Goal: Task Accomplishment & Management: Manage account settings

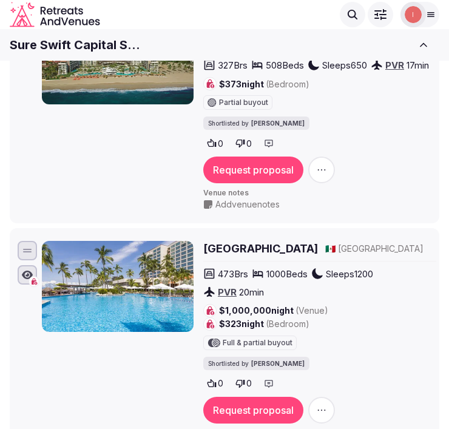
scroll to position [1614, 0]
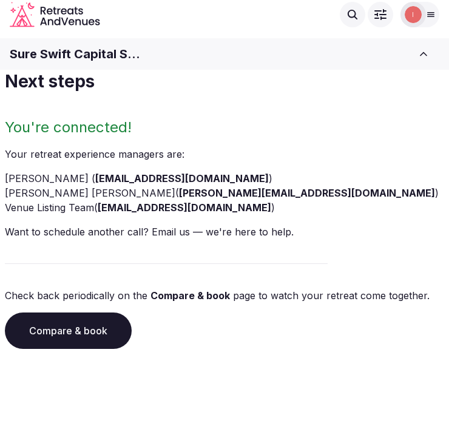
scroll to position [19, 0]
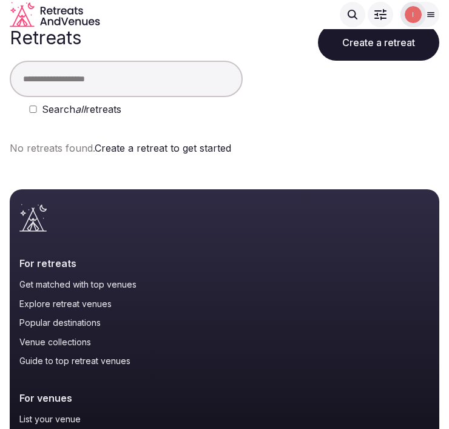
scroll to position [67, 0]
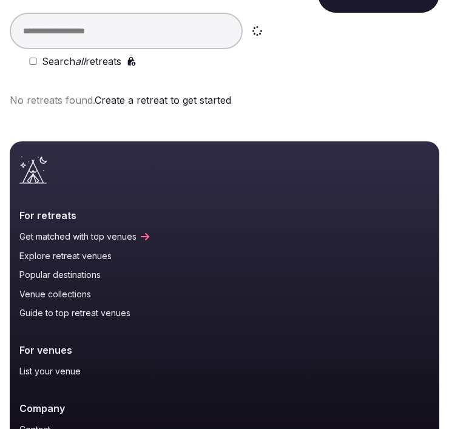
click at [116, 33] on input "text" at bounding box center [126, 31] width 233 height 36
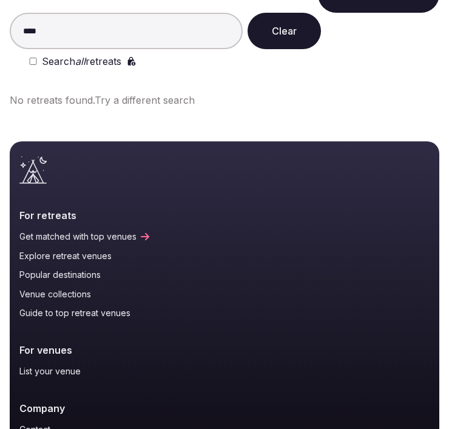
type input "****"
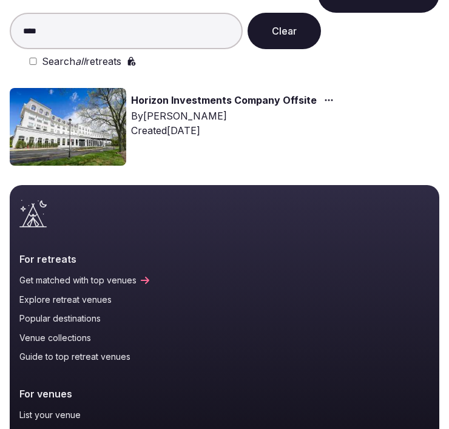
click at [204, 98] on link "Horizon Investments Company Offsite" at bounding box center [224, 101] width 186 height 16
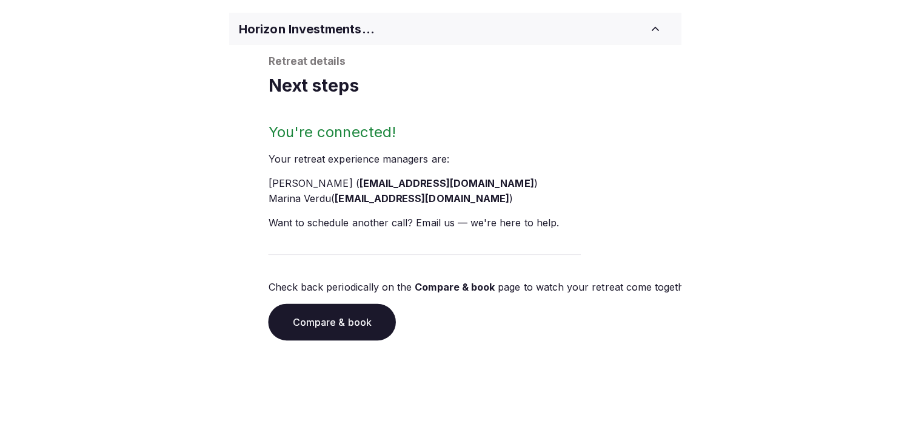
scroll to position [67, 0]
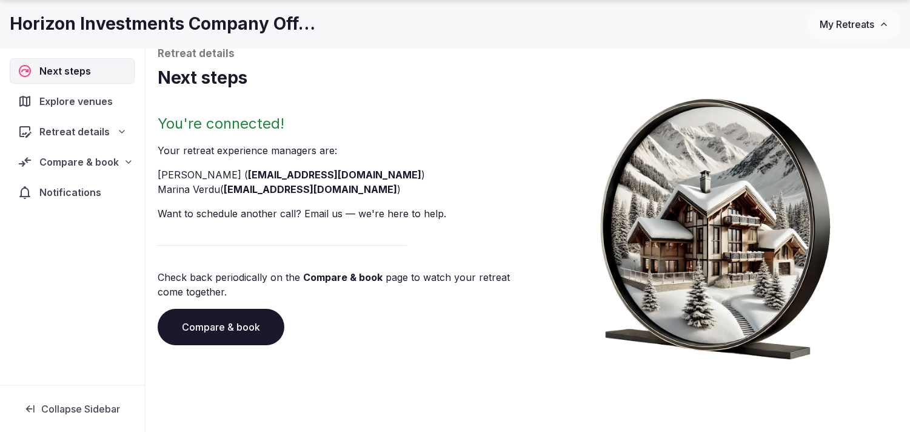
click at [82, 165] on span "Compare & book" at bounding box center [78, 162] width 79 height 15
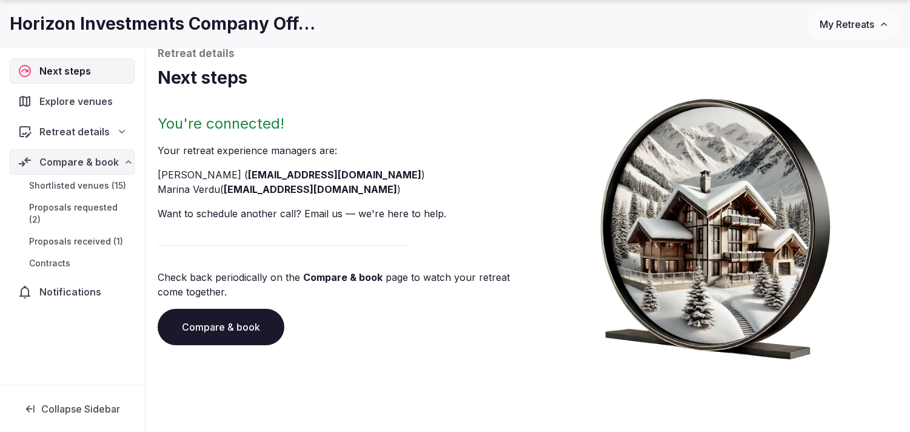
click at [91, 187] on span "Shortlisted venues (15)" at bounding box center [77, 186] width 97 height 12
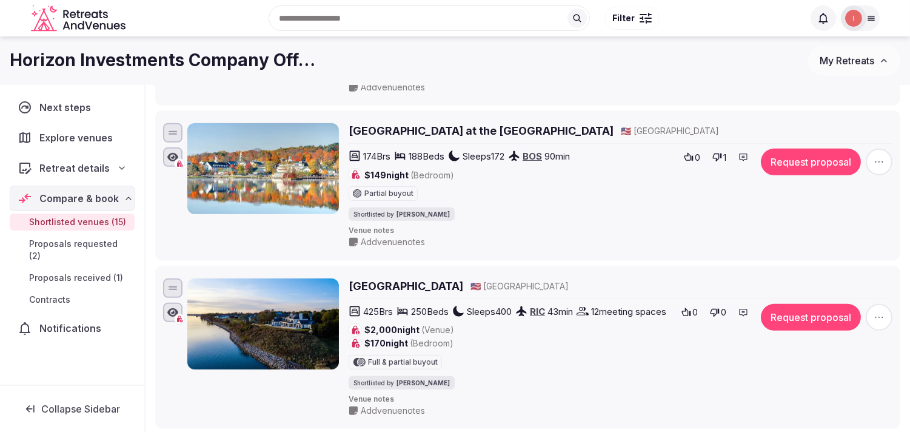
scroll to position [1088, 0]
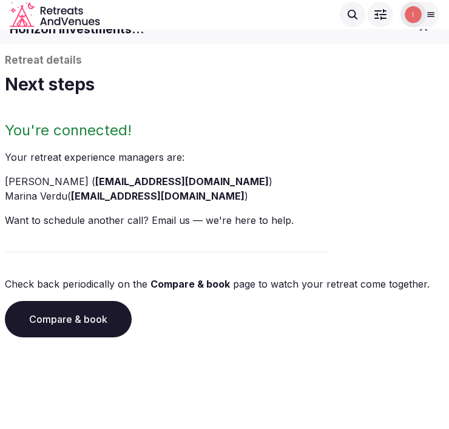
scroll to position [16, 0]
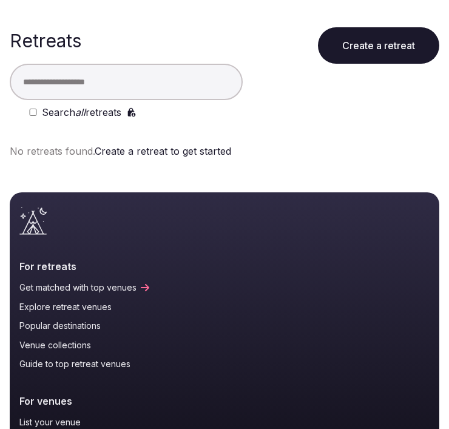
scroll to position [67, 0]
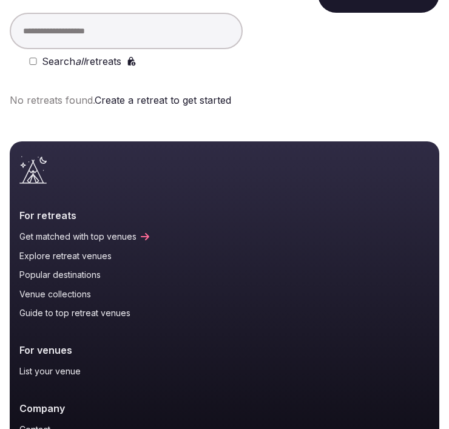
click at [140, 16] on input "text" at bounding box center [126, 31] width 233 height 36
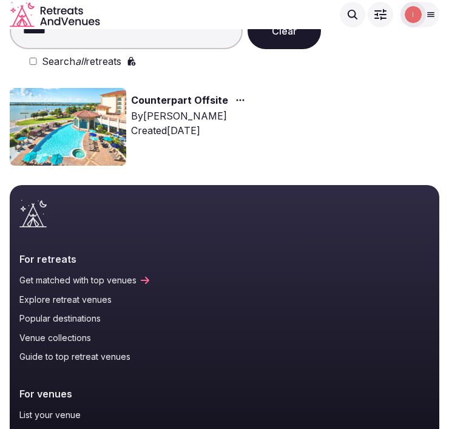
drag, startPoint x: 89, startPoint y: 33, endPoint x: 12, endPoint y: 27, distance: 76.7
click at [12, 27] on body "Search Popular Destinations Toscana, Italy Riviera Maya, Mexico Indonesia, Bali…" at bounding box center [224, 399] width 449 height 932
click at [12, 27] on div "Search Popular Destinations Toscana, Italy Riviera Maya, Mexico Indonesia, Bali…" at bounding box center [224, 14] width 429 height 35
click at [126, 39] on input "*******" at bounding box center [126, 31] width 233 height 36
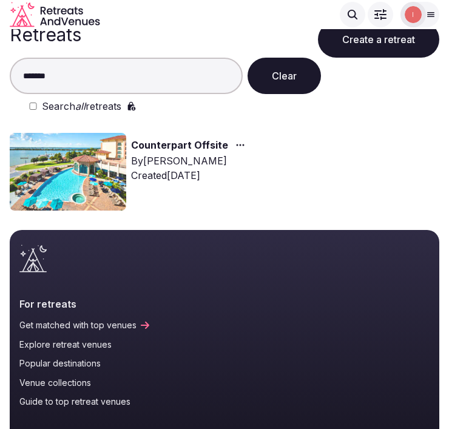
scroll to position [0, 0]
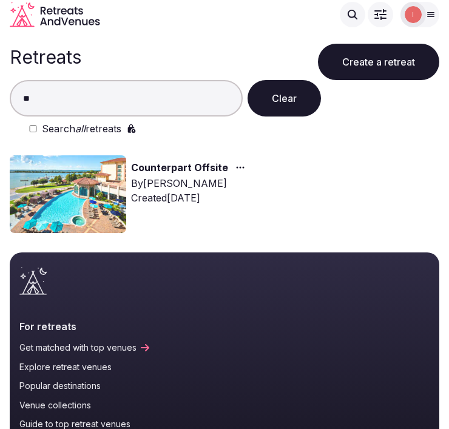
type input "*"
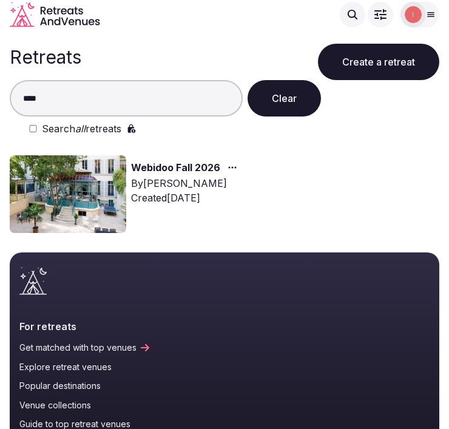
drag, startPoint x: 57, startPoint y: 101, endPoint x: -41, endPoint y: 114, distance: 99.1
click at [0, 114] on html "Search Popular Destinations Toscana, Italy Riviera Maya, Mexico Indonesia, Bali…" at bounding box center [224, 214] width 449 height 429
click at [41, 104] on input "****" at bounding box center [126, 98] width 233 height 36
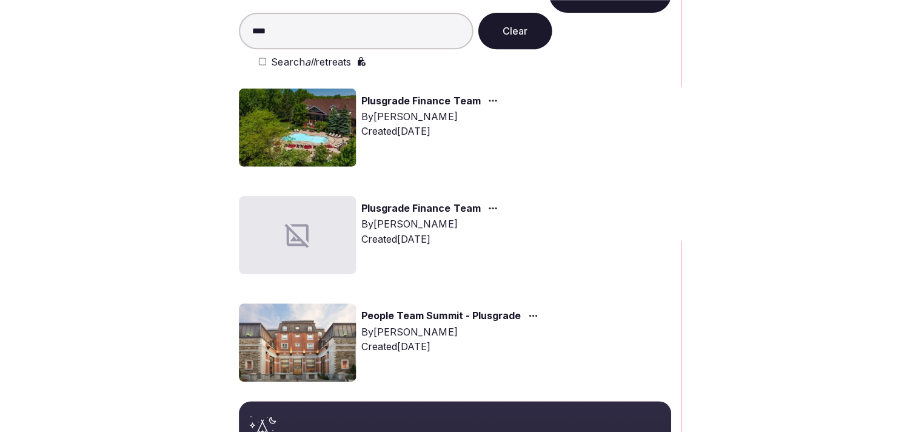
scroll to position [75, 0]
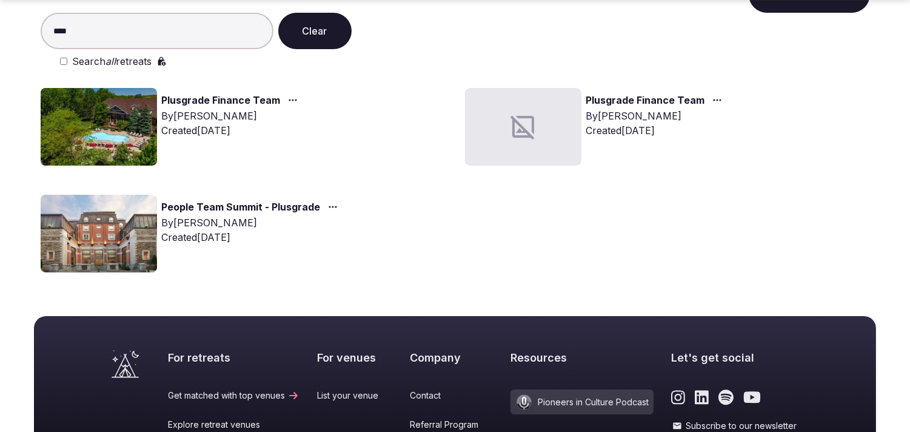
click at [183, 37] on input "****" at bounding box center [157, 31] width 233 height 36
click at [0, 45] on main "Retreats Create a retreat **** Clear Search all retreats Plusgrade Finance Team…" at bounding box center [455, 122] width 910 height 320
drag, startPoint x: 0, startPoint y: 45, endPoint x: 76, endPoint y: 32, distance: 77.0
click at [3, 41] on main "Retreats Create a retreat **** Clear Search all retreats Plusgrade Finance Team…" at bounding box center [455, 122] width 910 height 320
click at [62, 38] on input "****" at bounding box center [157, 31] width 233 height 36
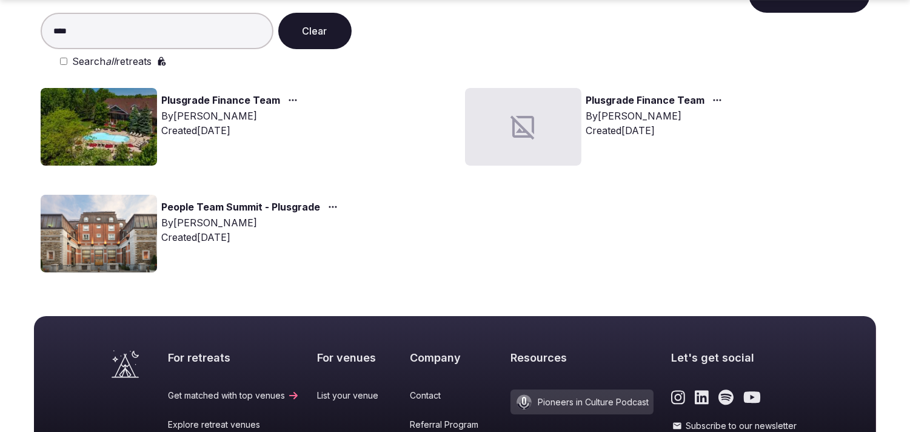
click at [62, 38] on input "****" at bounding box center [157, 31] width 233 height 36
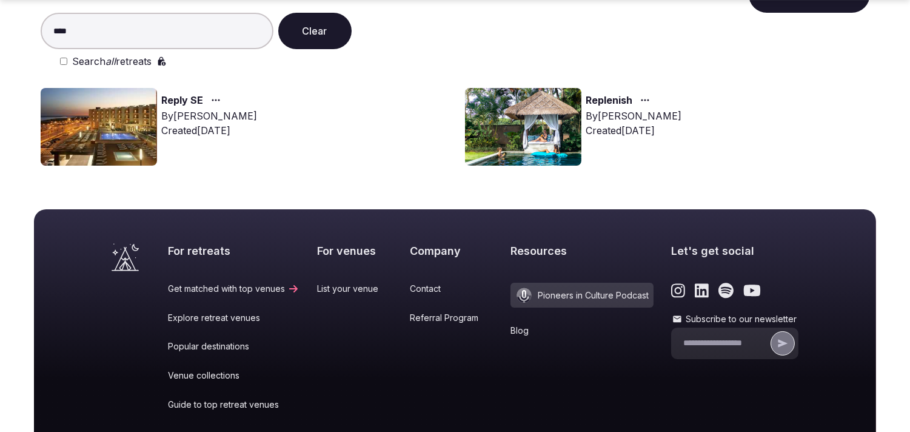
drag, startPoint x: 147, startPoint y: 35, endPoint x: 83, endPoint y: 33, distance: 63.7
click at [118, 32] on input "****" at bounding box center [157, 31] width 233 height 36
drag, startPoint x: 83, startPoint y: 33, endPoint x: 1, endPoint y: 55, distance: 85.3
click at [1, 55] on main "Retreats Create a retreat **** Clear Search all retreats Reply SE By Thiago Mar…" at bounding box center [455, 68] width 910 height 213
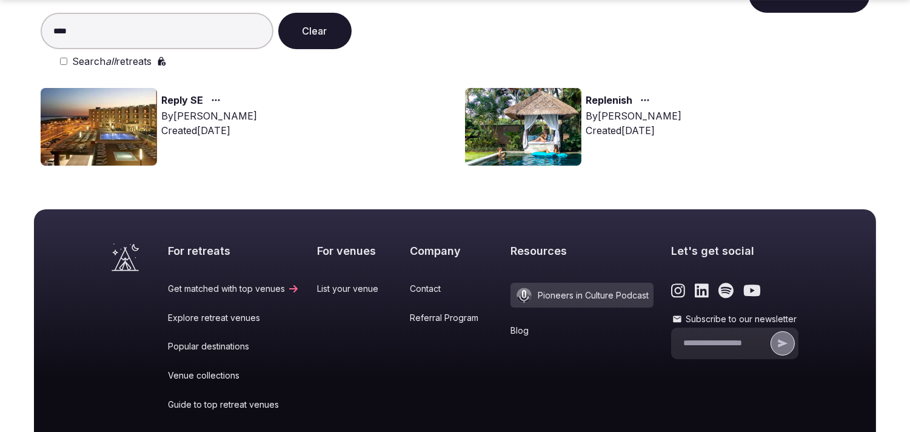
click at [95, 32] on input "****" at bounding box center [157, 31] width 233 height 36
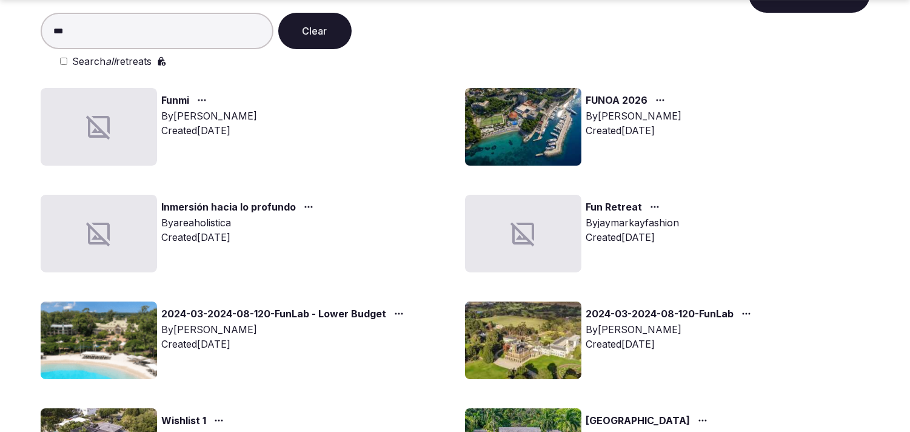
drag, startPoint x: 104, startPoint y: 42, endPoint x: 19, endPoint y: 29, distance: 86.0
click at [19, 29] on main "Retreats Create a retreat *** Clear Search all retreats Funmi By Thiago Martins…" at bounding box center [455, 282] width 910 height 640
click at [104, 27] on input "***" at bounding box center [157, 31] width 233 height 36
drag, startPoint x: 102, startPoint y: 26, endPoint x: 31, endPoint y: 33, distance: 71.3
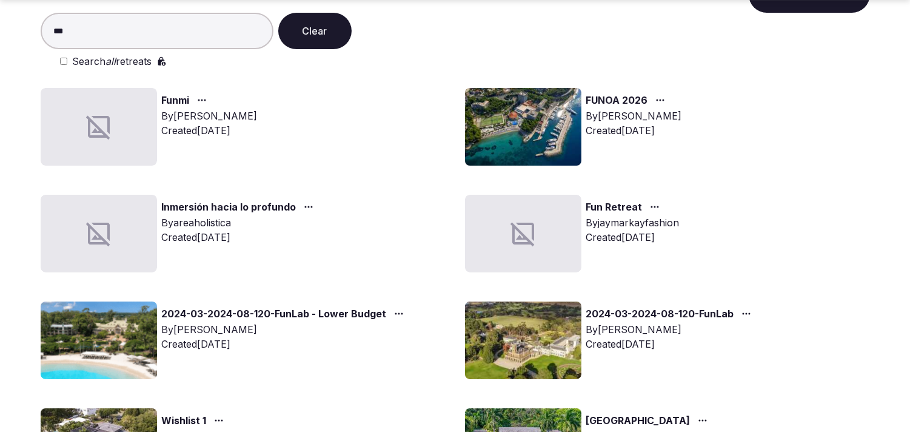
click at [31, 33] on div "Retreats Create a retreat *** Clear Search all retreats Funmi By Thiago Martins…" at bounding box center [455, 282] width 849 height 640
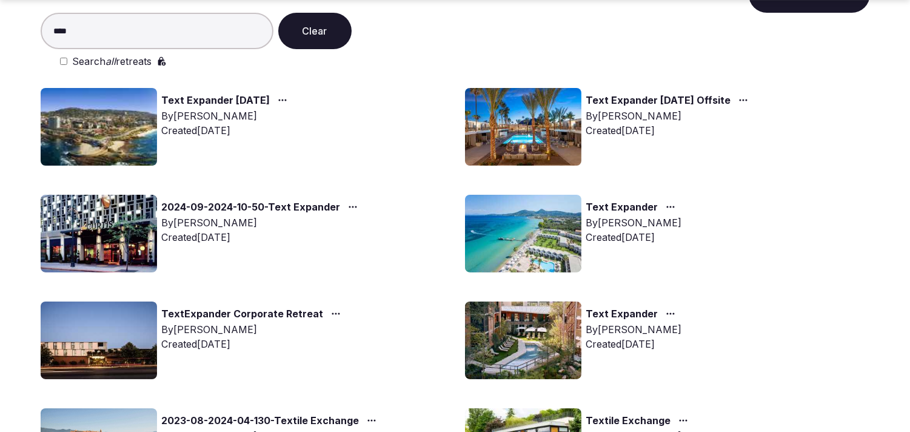
drag, startPoint x: 169, startPoint y: 35, endPoint x: 0, endPoint y: 38, distance: 168.6
click at [0, 38] on main "Retreats Create a retreat **** Clear Search all retreats Text Expander February…" at bounding box center [455, 229] width 910 height 534
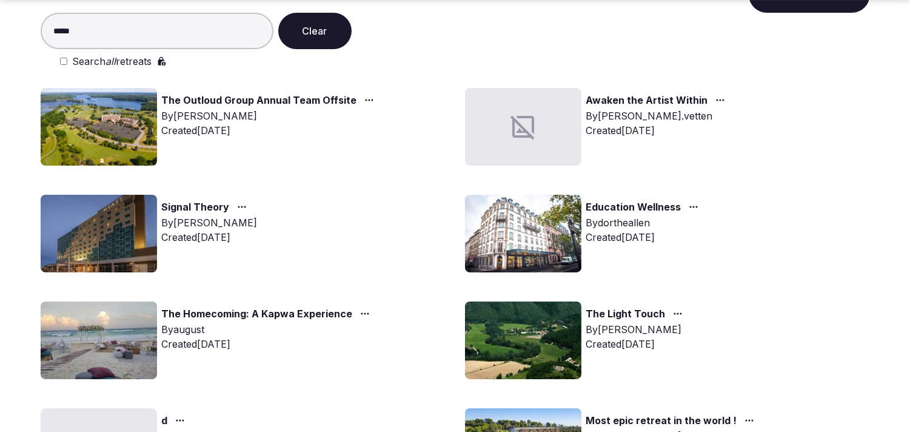
drag, startPoint x: 136, startPoint y: 27, endPoint x: 49, endPoint y: 33, distance: 87.5
click at [52, 32] on input "*****" at bounding box center [157, 31] width 233 height 36
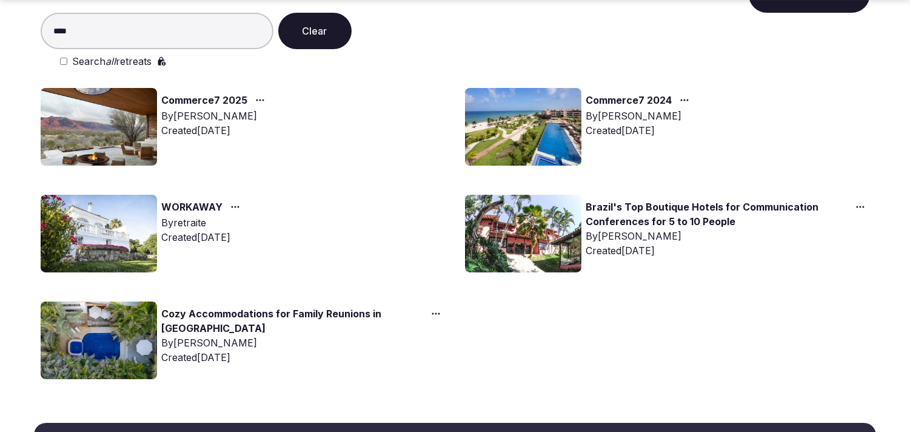
drag, startPoint x: 143, startPoint y: 27, endPoint x: 1, endPoint y: 35, distance: 142.2
click at [1, 35] on main "Retreats Create a retreat **** Clear Search all retreats Commerce7 2025 By Nath…" at bounding box center [455, 175] width 910 height 427
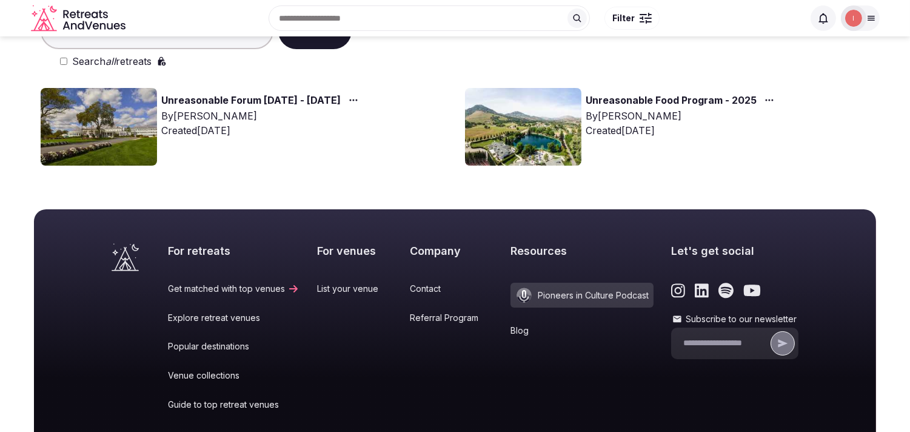
scroll to position [0, 0]
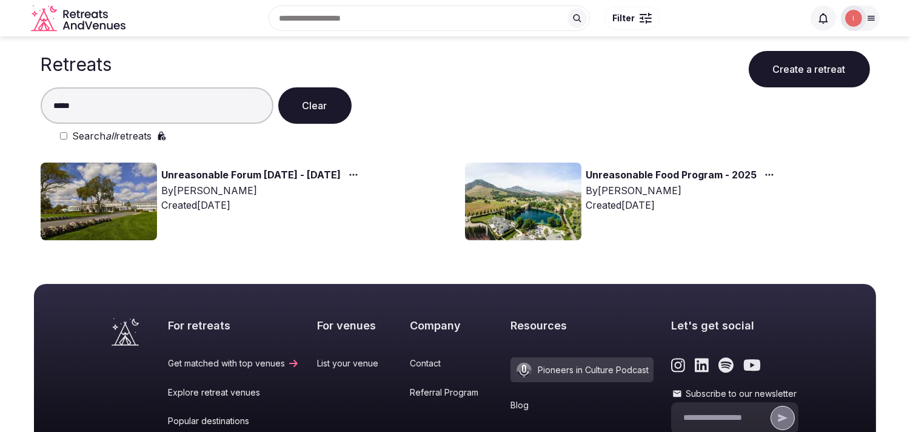
drag, startPoint x: 188, startPoint y: 101, endPoint x: 33, endPoint y: 95, distance: 155.4
click at [33, 95] on div "Retreats Create a retreat ***** Clear Search all retreats Unreasonable Forum 20…" at bounding box center [455, 142] width 849 height 213
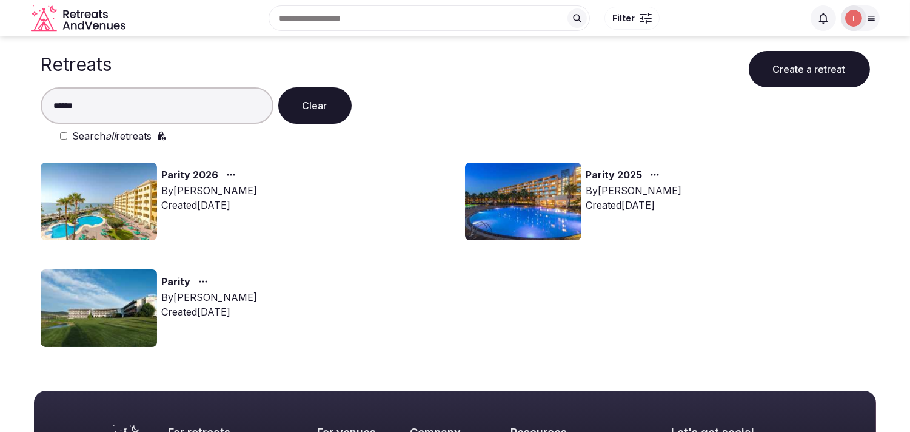
drag, startPoint x: 136, startPoint y: 102, endPoint x: 0, endPoint y: 124, distance: 137.7
click at [0, 124] on main "Retreats Create a retreat ****** Clear Search all retreats Parity 2026 By Natha…" at bounding box center [455, 196] width 910 height 320
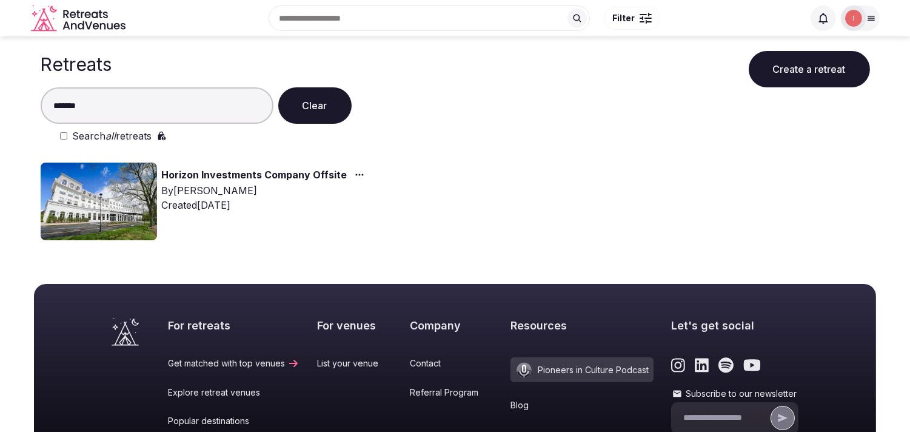
drag, startPoint x: 97, startPoint y: 101, endPoint x: 10, endPoint y: 108, distance: 87.6
click at [10, 108] on main "Retreats Create a retreat ******* Clear Search all retreats Horizon Investments…" at bounding box center [455, 142] width 910 height 213
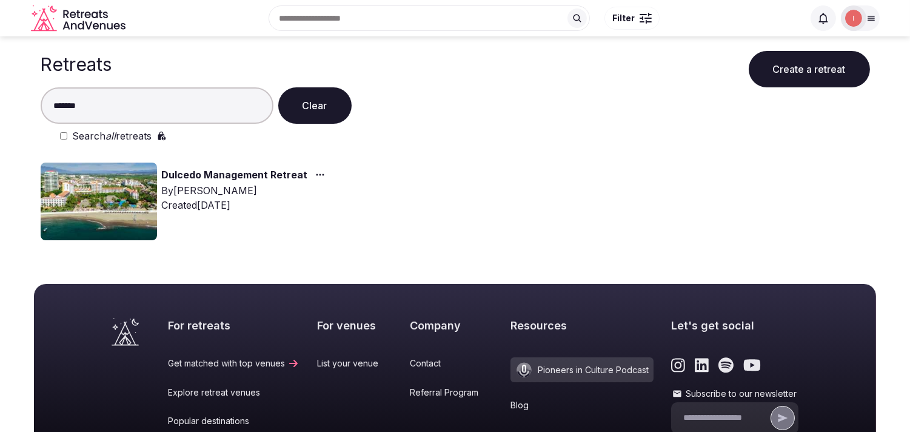
type input "*******"
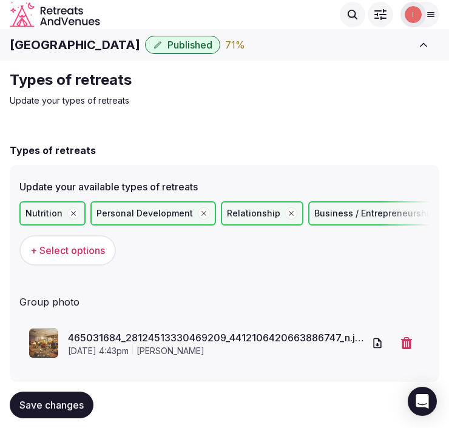
click at [415, 113] on div "Types of retreats Update your types of retreats Types of retreats Update your a…" at bounding box center [224, 259] width 449 height 397
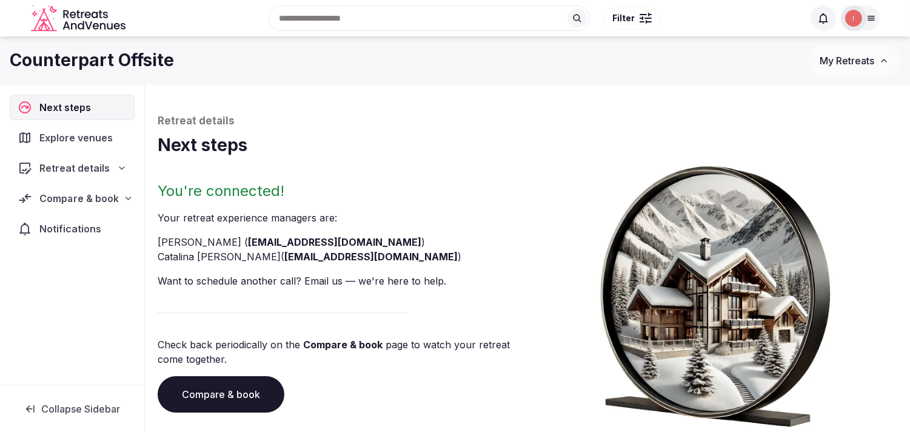
click at [75, 198] on span "Compare & book" at bounding box center [78, 198] width 79 height 15
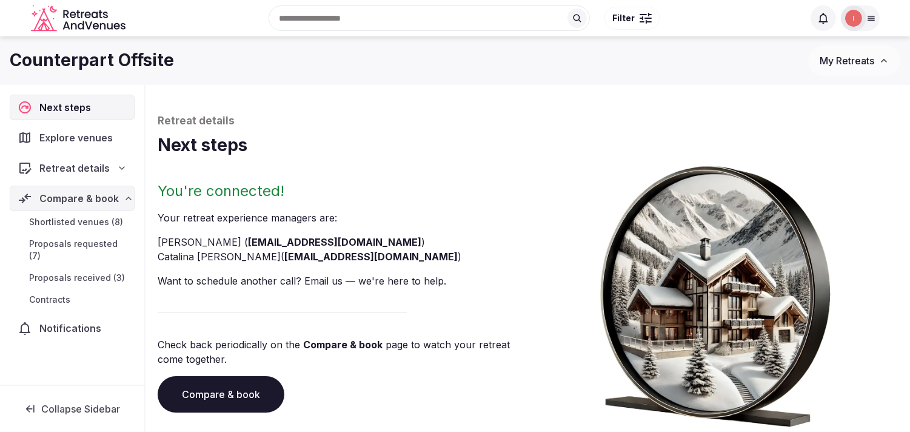
click at [101, 226] on span "Shortlisted venues (8)" at bounding box center [76, 222] width 94 height 12
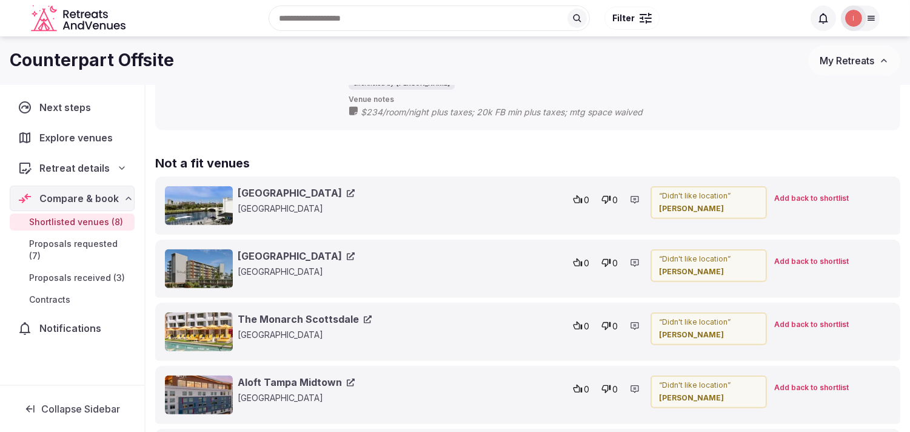
scroll to position [1311, 0]
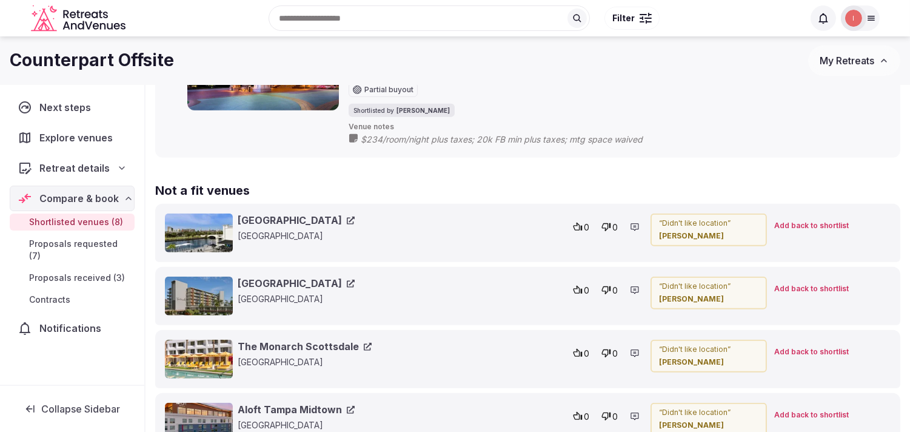
drag, startPoint x: 323, startPoint y: 227, endPoint x: 286, endPoint y: 281, distance: 65.9
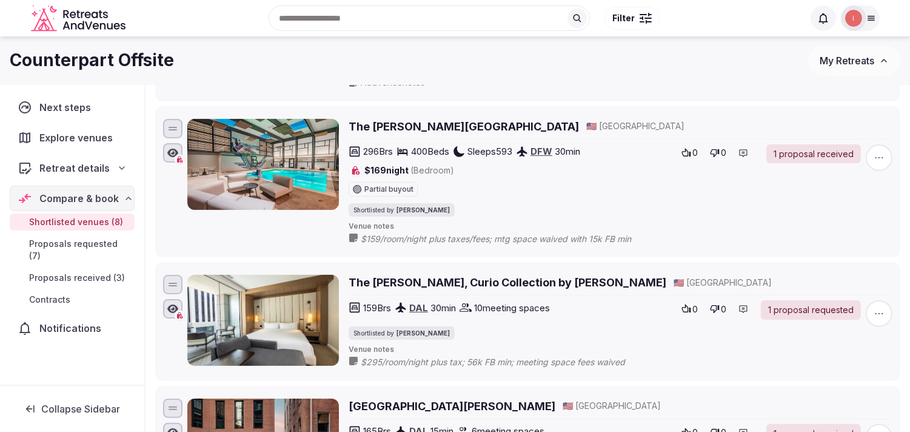
scroll to position [434, 0]
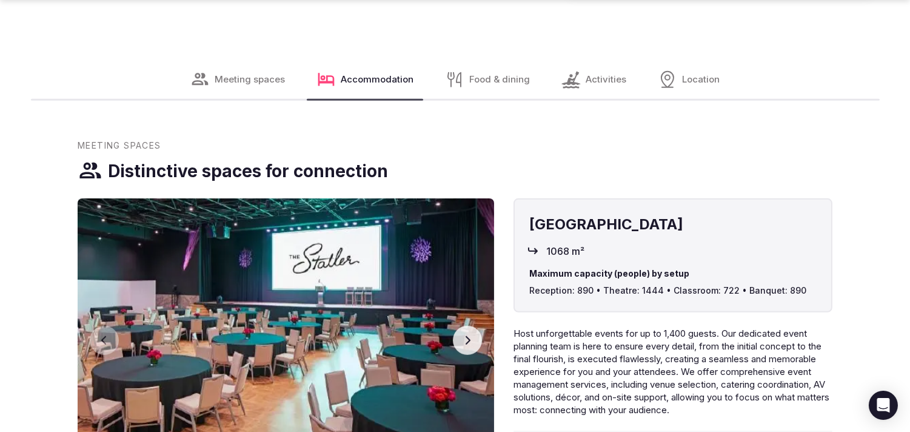
scroll to position [1887, 0]
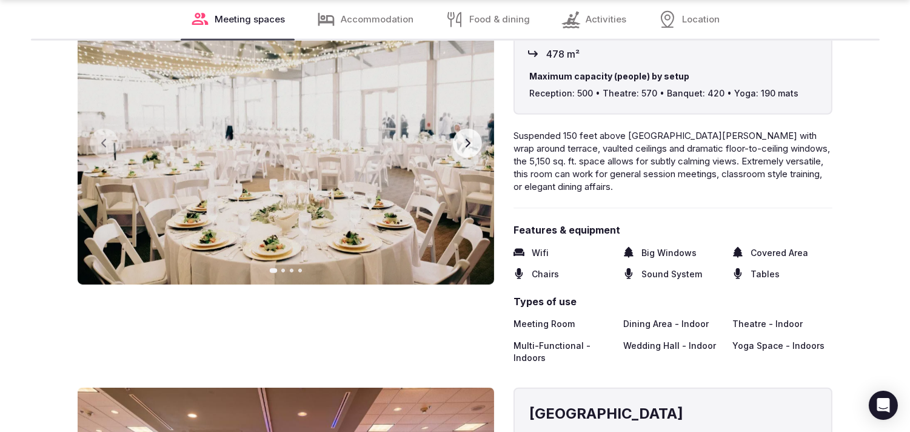
scroll to position [1819, 0]
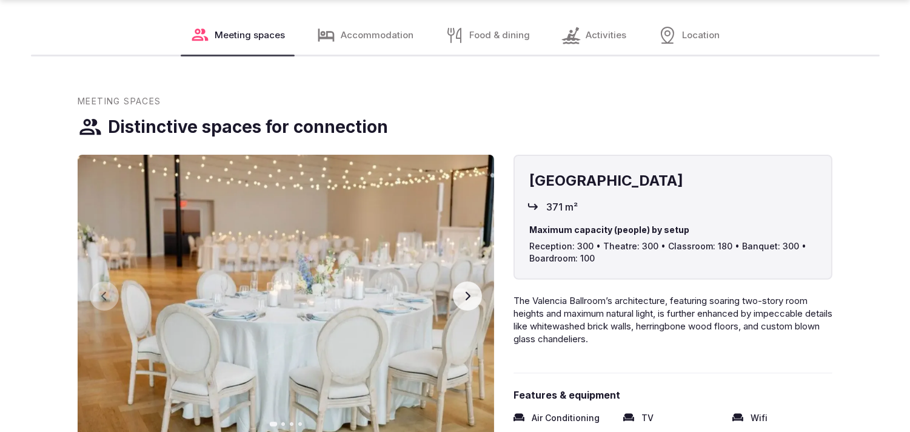
scroll to position [876, 0]
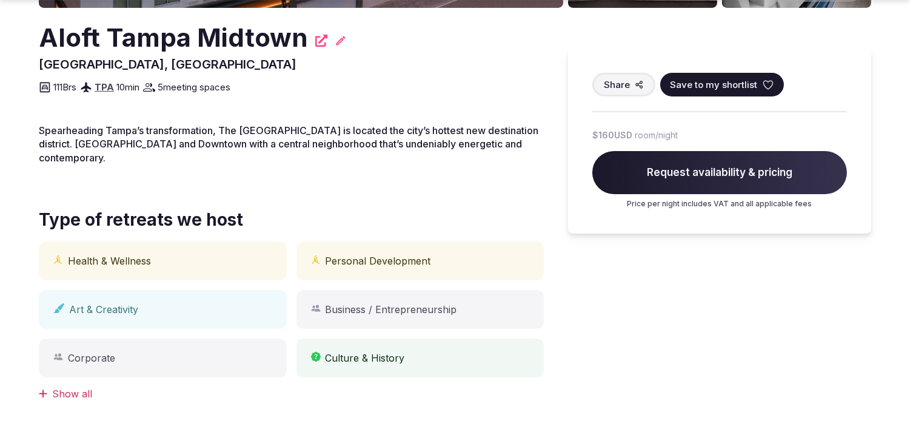
scroll to position [404, 0]
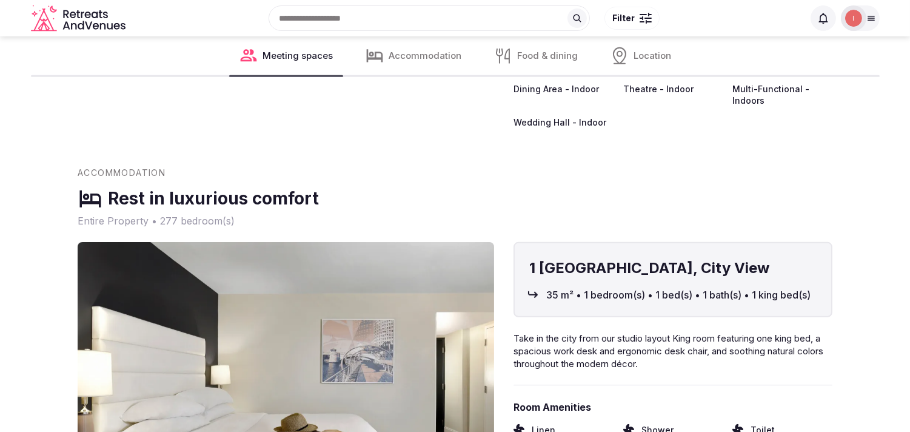
scroll to position [1145, 0]
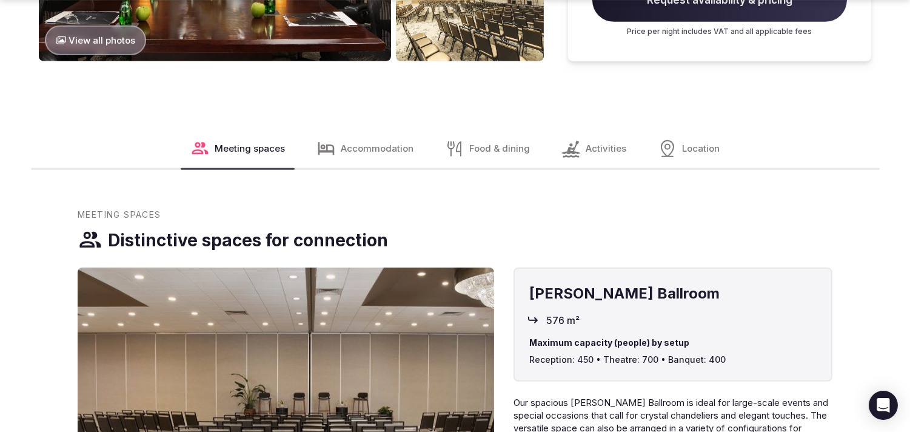
scroll to position [1280, 0]
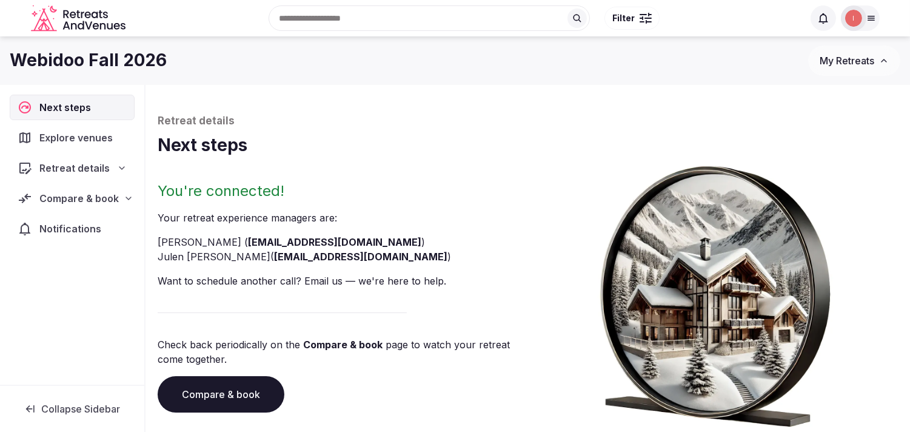
click at [61, 198] on span "Compare & book" at bounding box center [78, 198] width 79 height 15
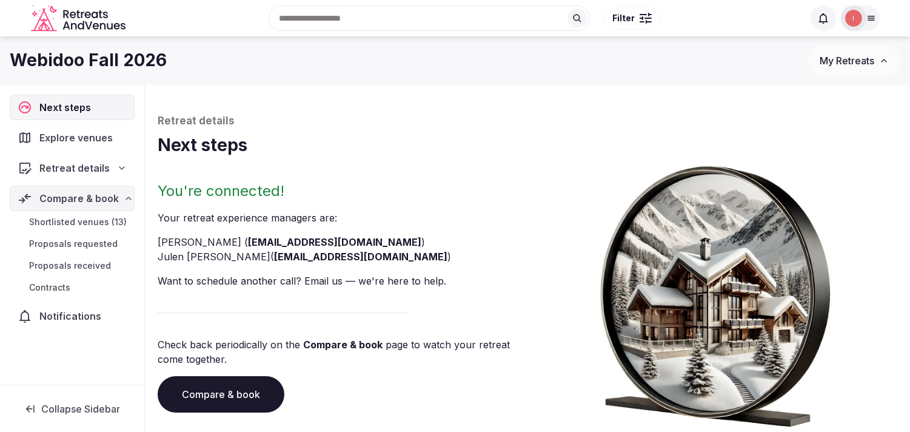
click at [64, 227] on span "Shortlisted venues (13)" at bounding box center [78, 222] width 98 height 12
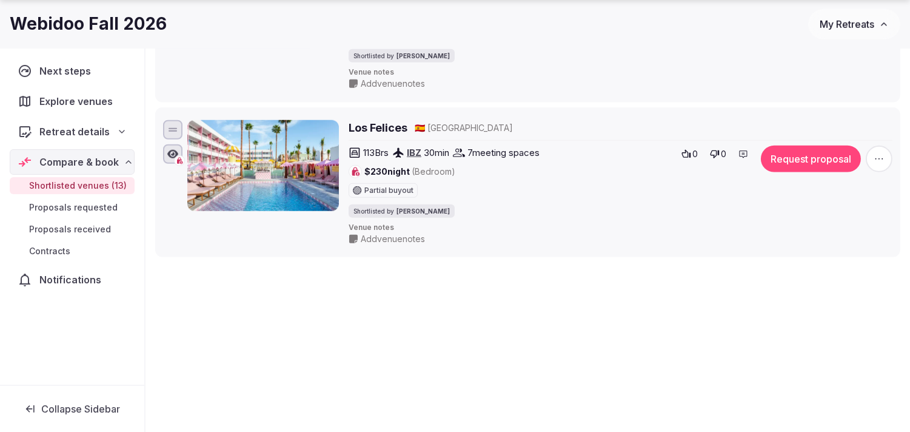
scroll to position [2018, 0]
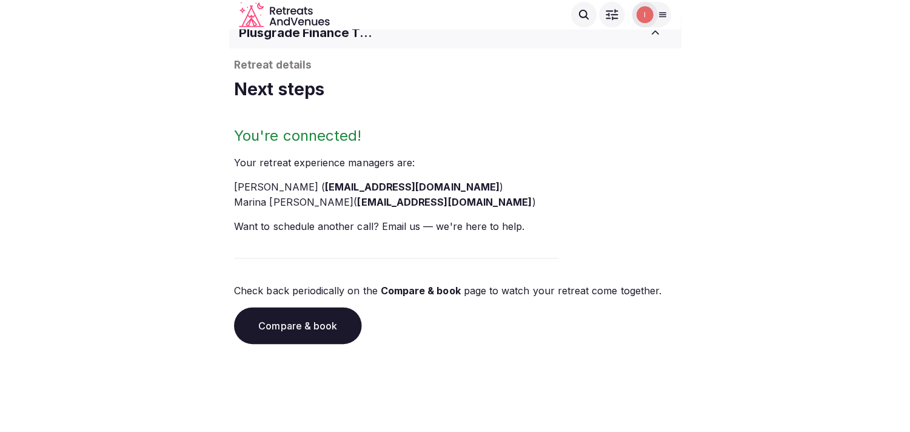
scroll to position [16, 0]
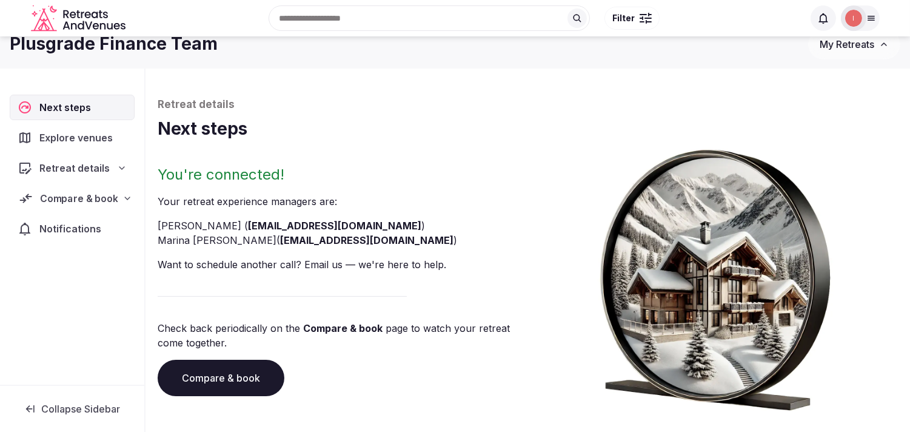
click at [56, 205] on span "Compare & book" at bounding box center [79, 198] width 78 height 15
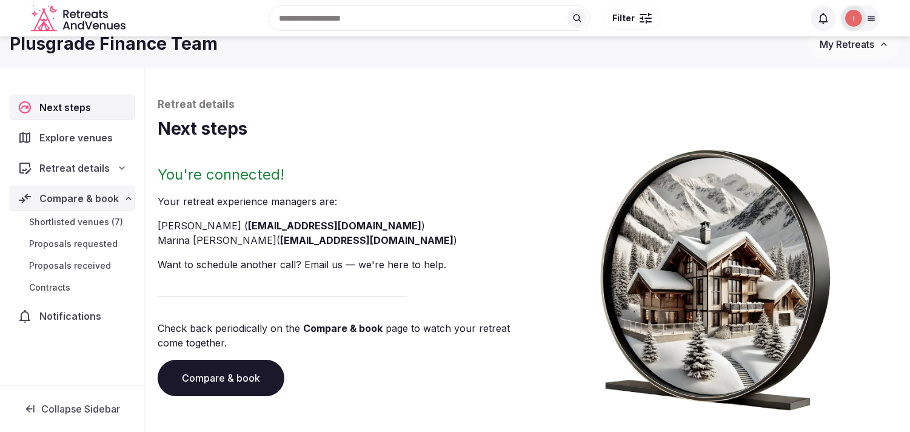
click at [49, 226] on span "Shortlisted venues (7)" at bounding box center [76, 222] width 94 height 12
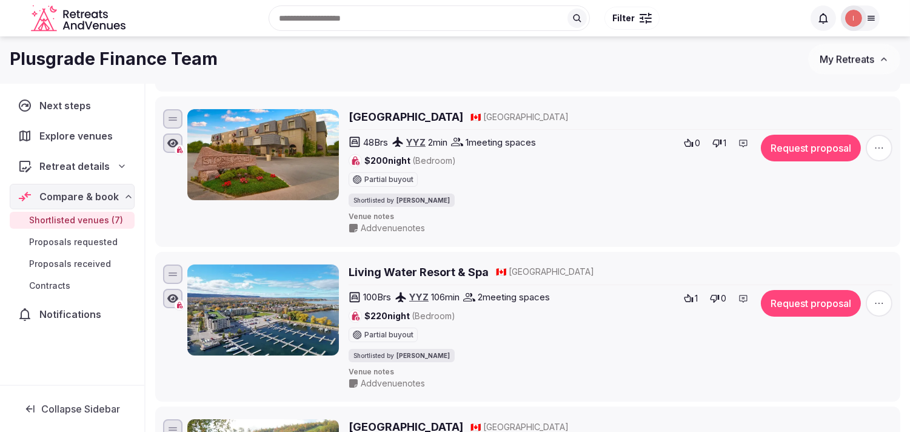
scroll to position [421, 0]
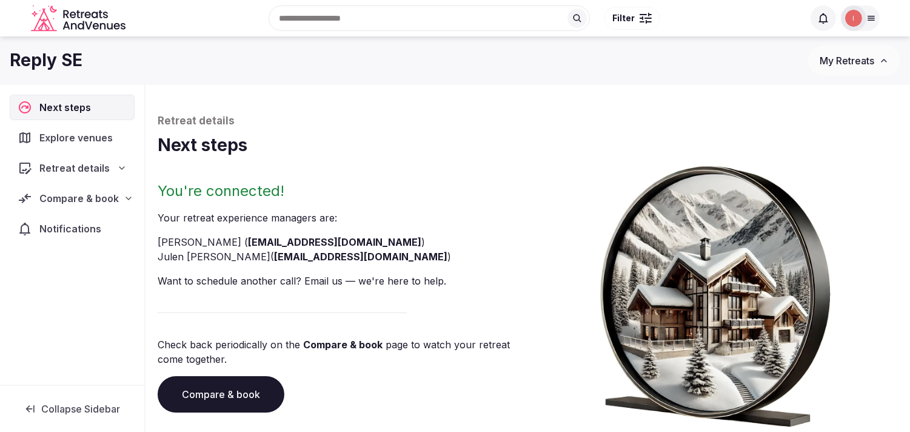
click at [58, 192] on span "Compare & book" at bounding box center [78, 198] width 79 height 15
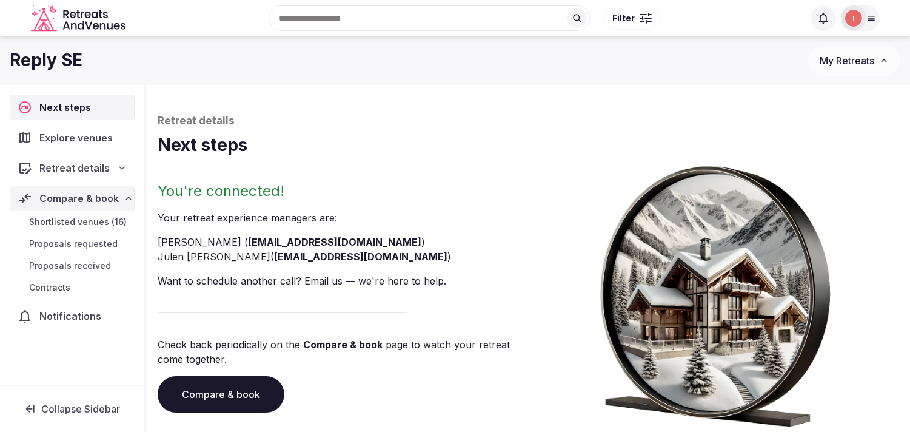
click at [70, 220] on span "Shortlisted venues (16)" at bounding box center [78, 222] width 98 height 12
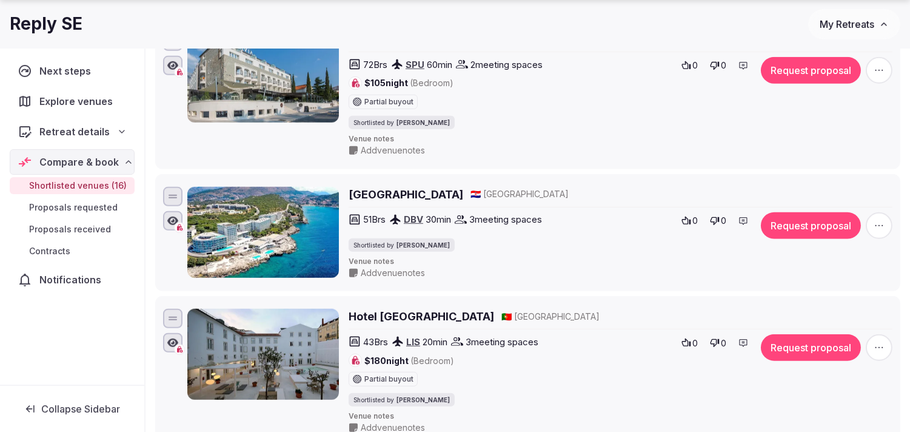
scroll to position [1617, 0]
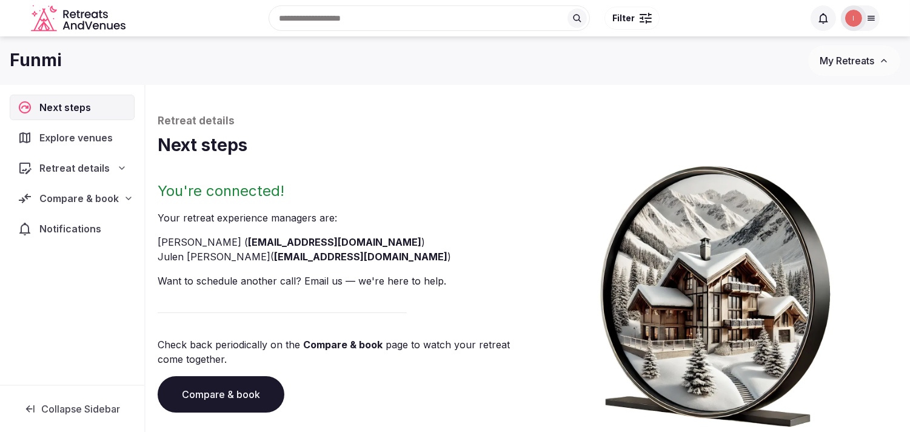
click at [52, 199] on span "Compare & book" at bounding box center [78, 198] width 79 height 15
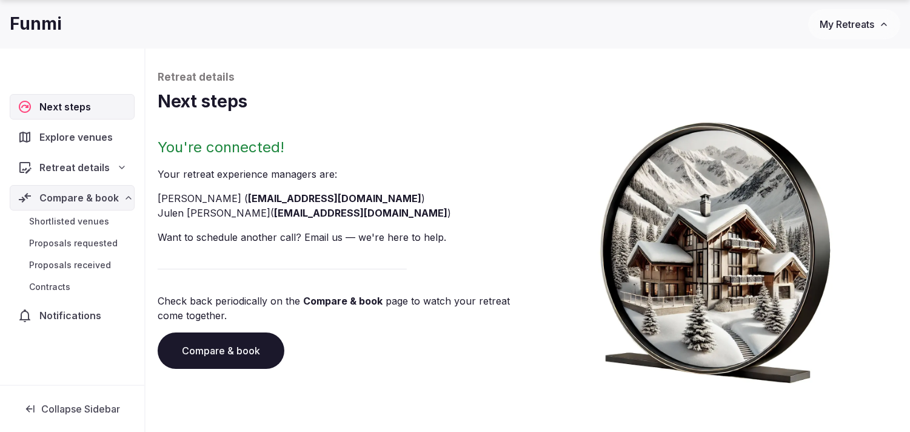
scroll to position [67, 0]
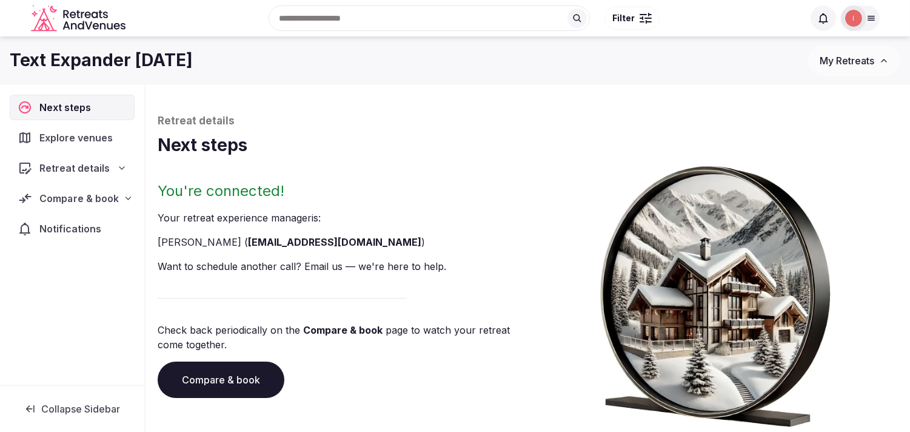
click at [98, 188] on div "Compare & book" at bounding box center [72, 198] width 124 height 25
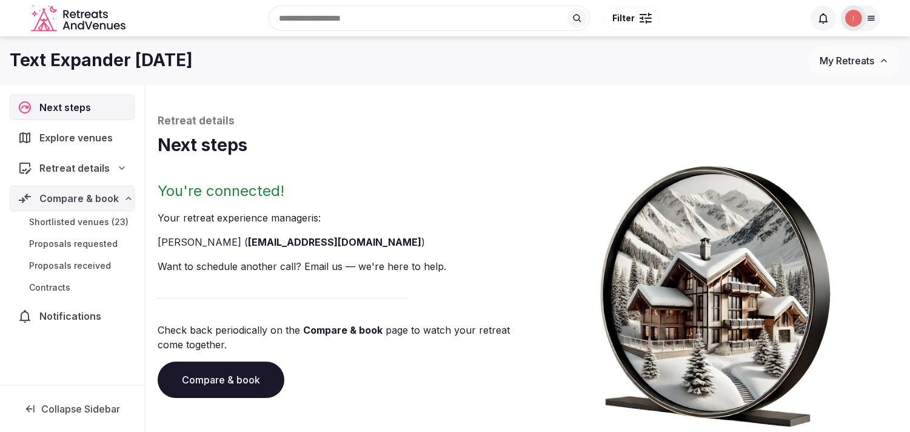
click at [93, 215] on link "Shortlisted venues (23)" at bounding box center [72, 221] width 125 height 17
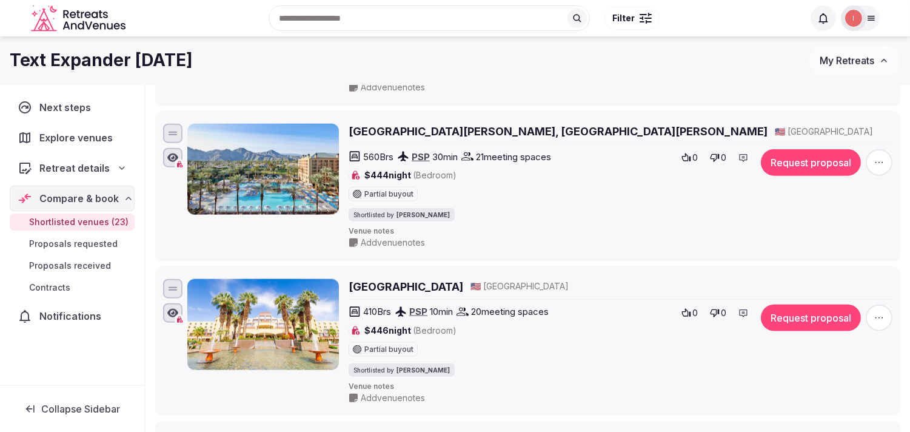
scroll to position [2483, 0]
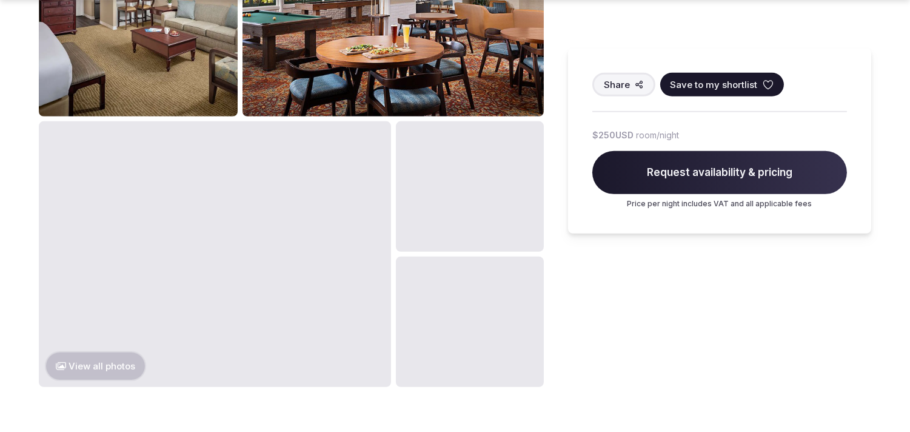
scroll to position [1617, 0]
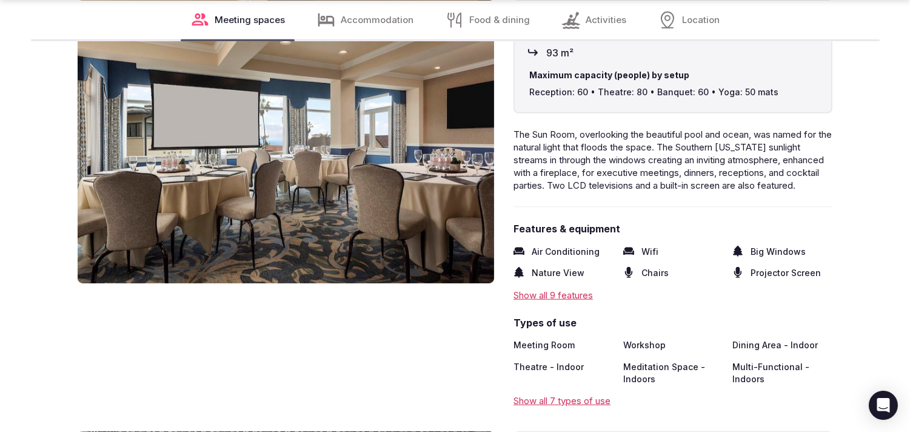
scroll to position [1881, 0]
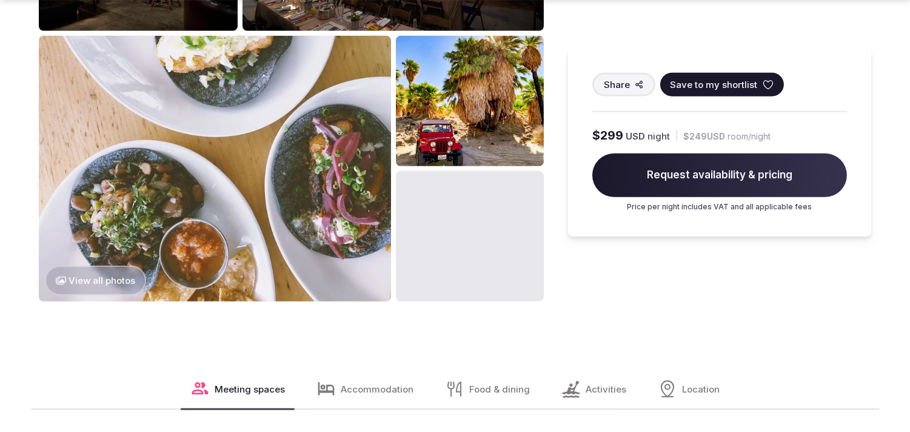
scroll to position [1548, 0]
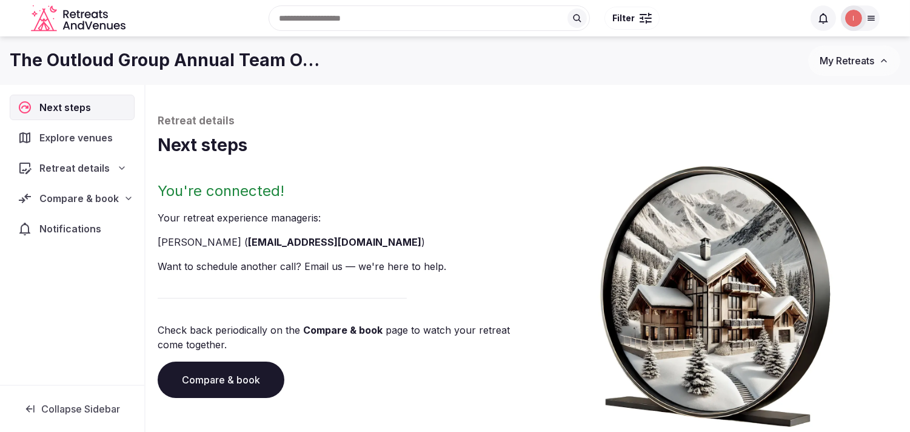
click at [108, 201] on span "Compare & book" at bounding box center [78, 198] width 79 height 15
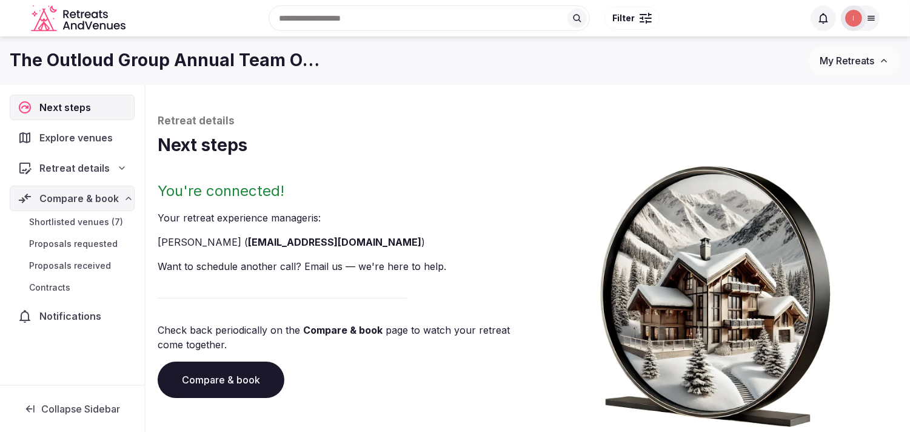
click at [84, 221] on span "Shortlisted venues (7)" at bounding box center [76, 222] width 94 height 12
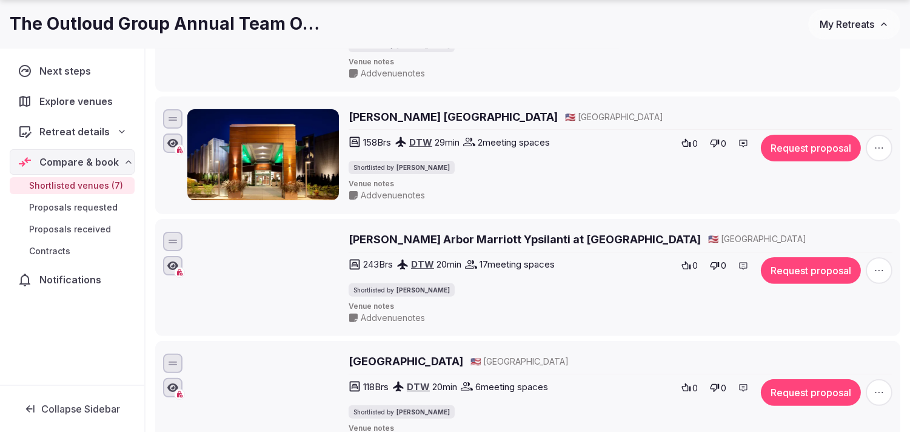
scroll to position [876, 0]
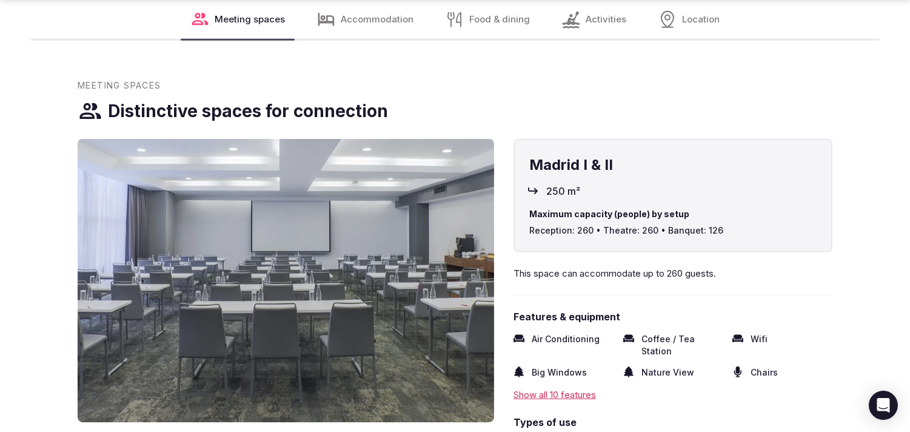
scroll to position [1348, 0]
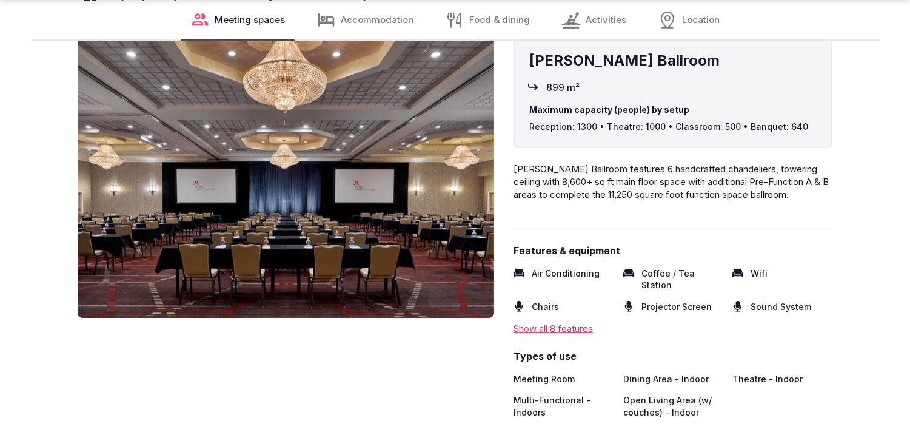
scroll to position [1010, 0]
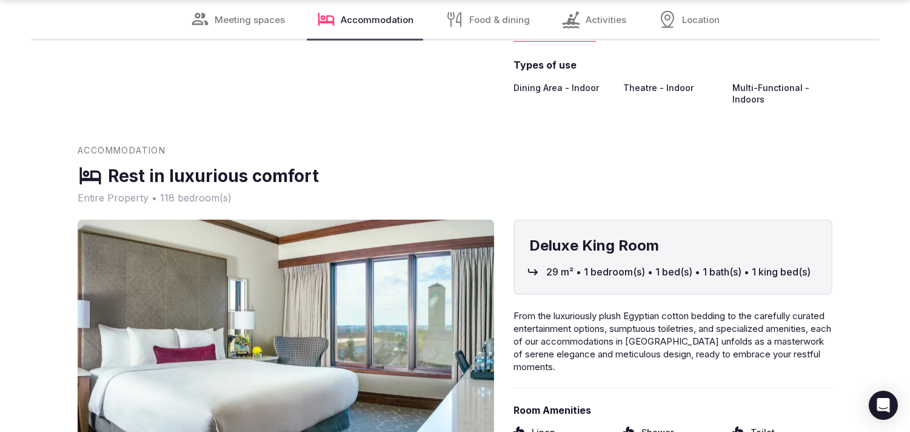
scroll to position [1010, 0]
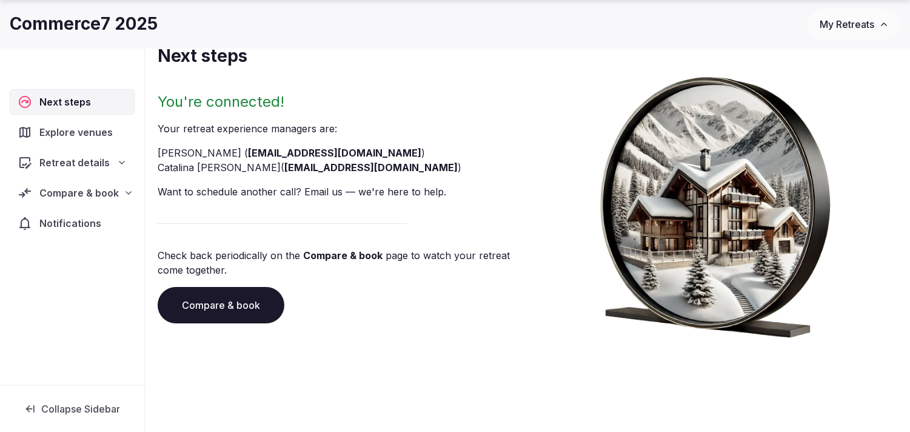
scroll to position [92, 0]
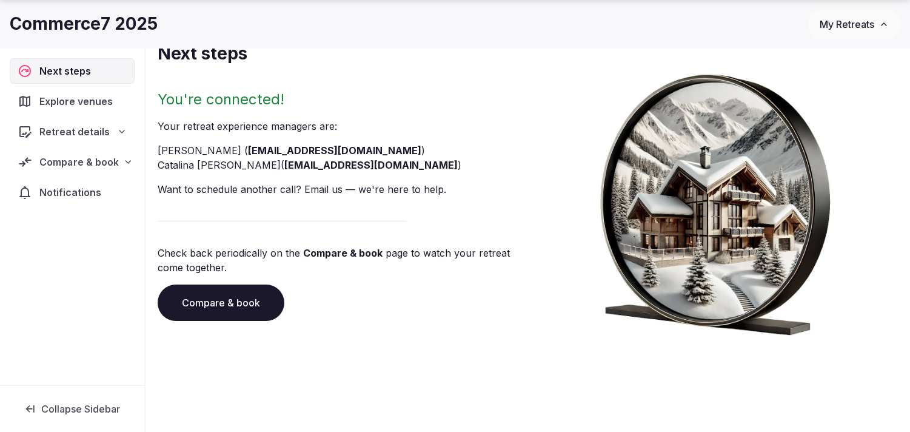
click at [41, 170] on div "Compare & book" at bounding box center [72, 161] width 124 height 25
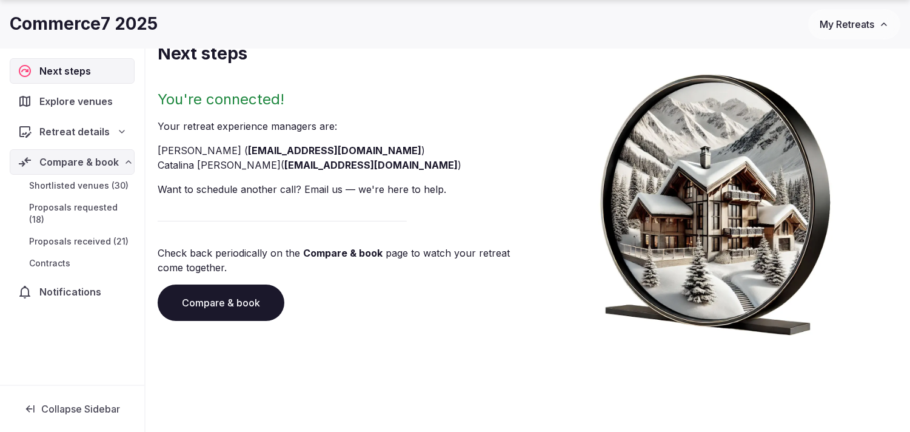
click at [99, 185] on span "Shortlisted venues (30)" at bounding box center [78, 186] width 99 height 12
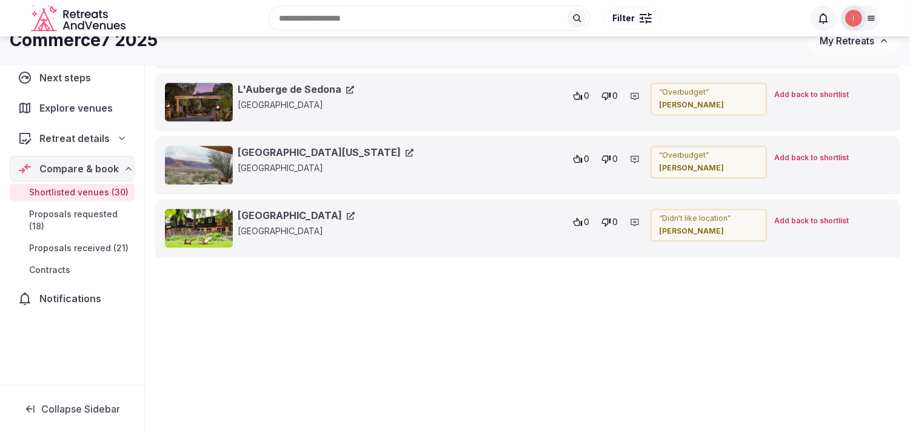
scroll to position [4947, 0]
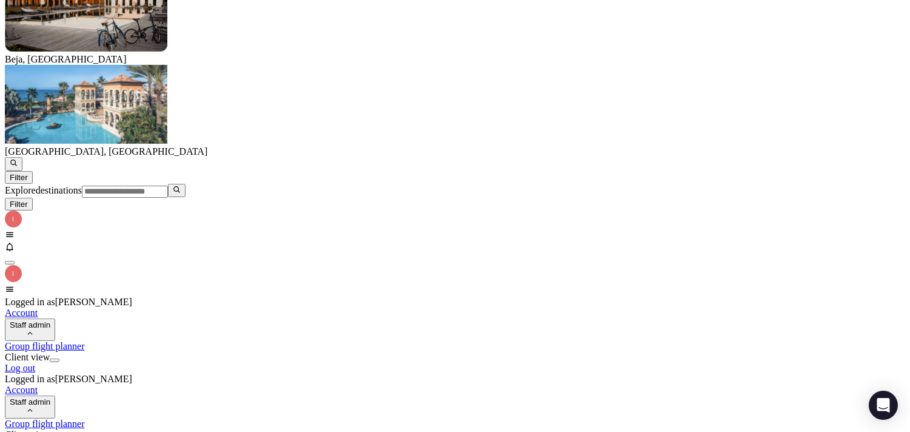
scroll to position [741, 0]
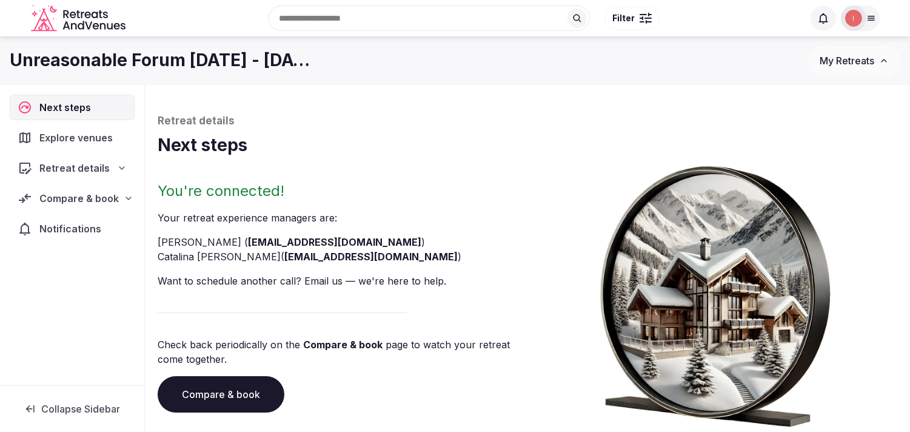
click at [49, 186] on div "Compare & book" at bounding box center [72, 198] width 125 height 25
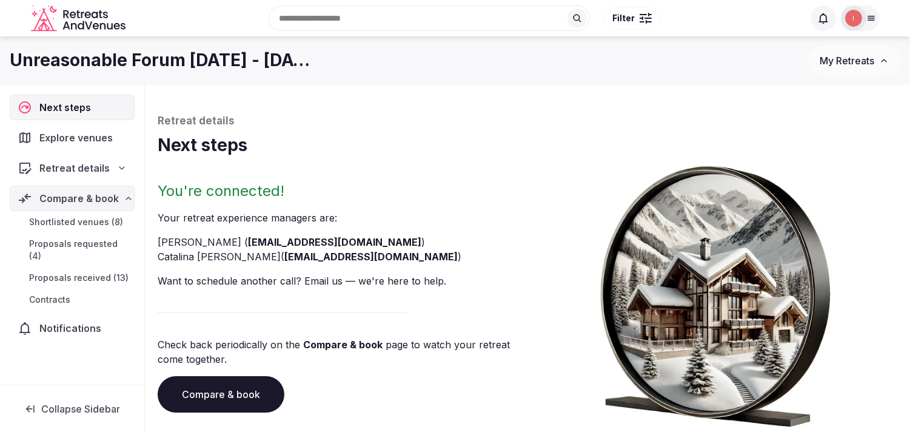
click at [109, 220] on span "Shortlisted venues (8)" at bounding box center [76, 222] width 94 height 12
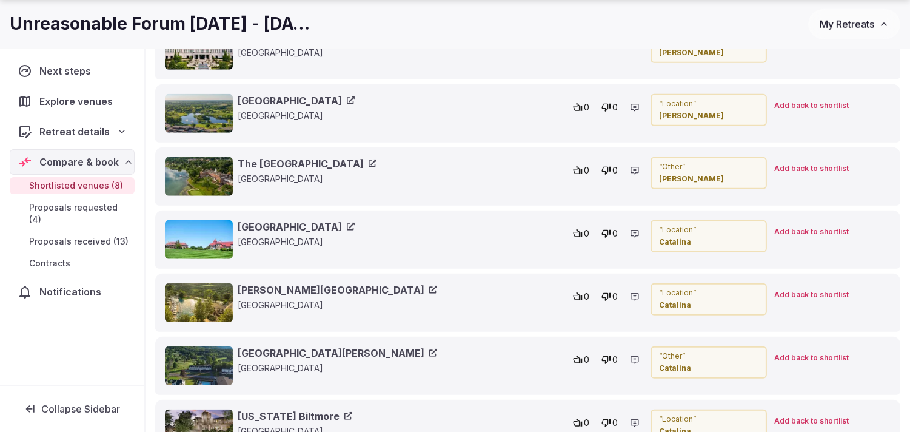
scroll to position [2223, 0]
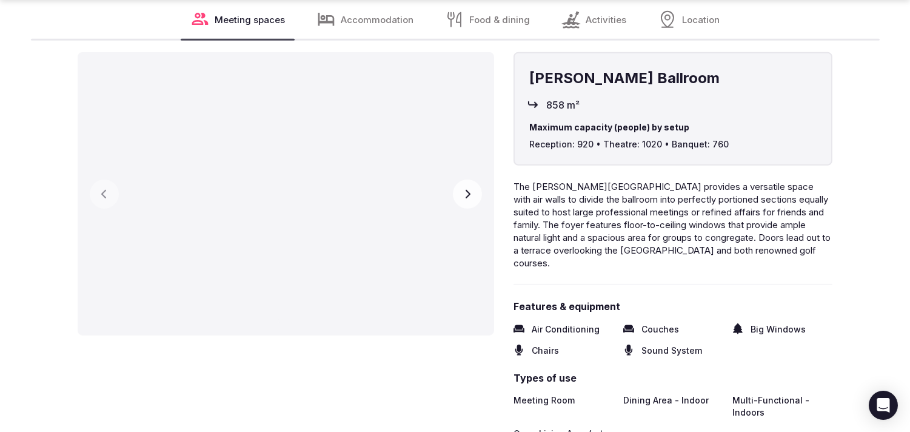
scroll to position [1819, 0]
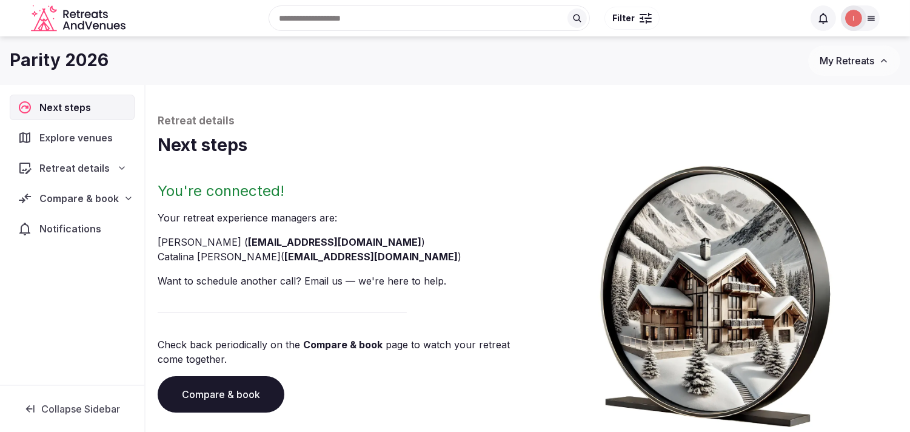
click at [71, 191] on span "Compare & book" at bounding box center [78, 198] width 79 height 15
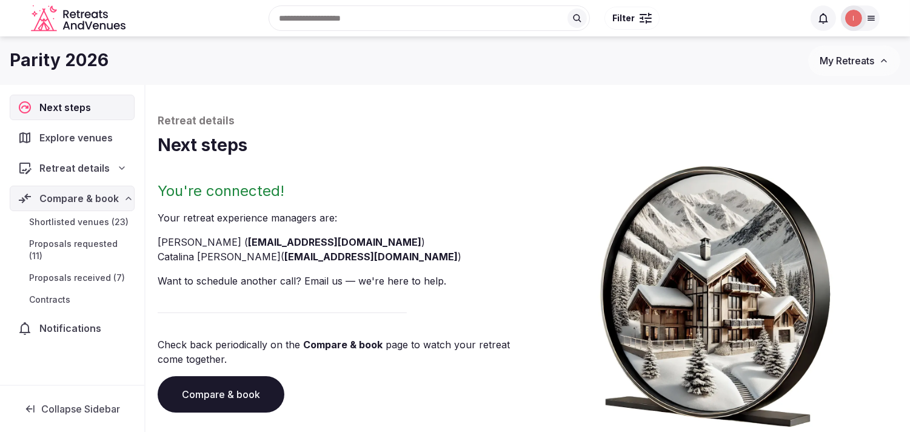
click at [94, 220] on span "Shortlisted venues (23)" at bounding box center [78, 222] width 99 height 12
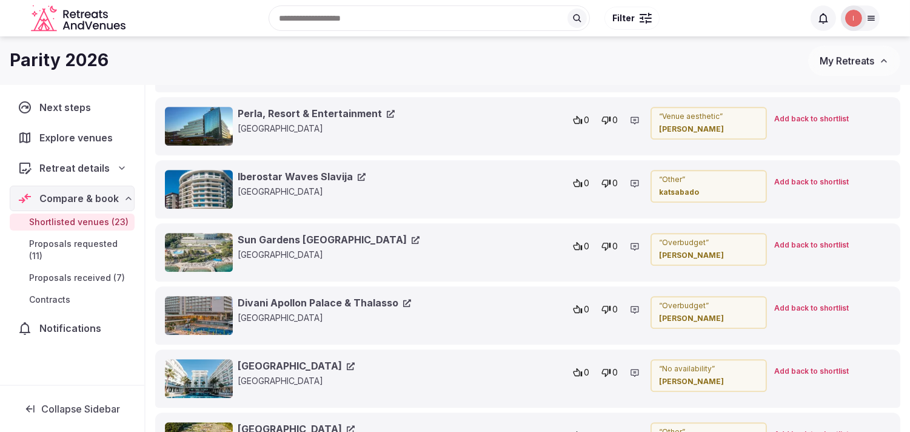
scroll to position [6401, 0]
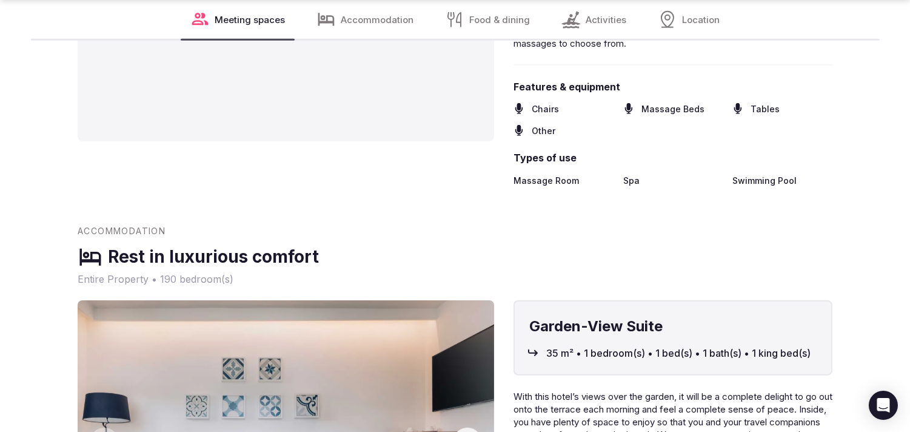
scroll to position [1275, 0]
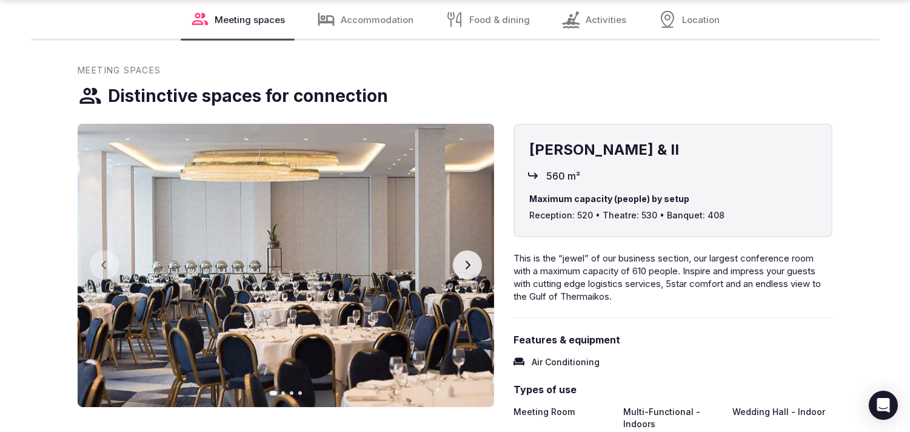
scroll to position [1751, 0]
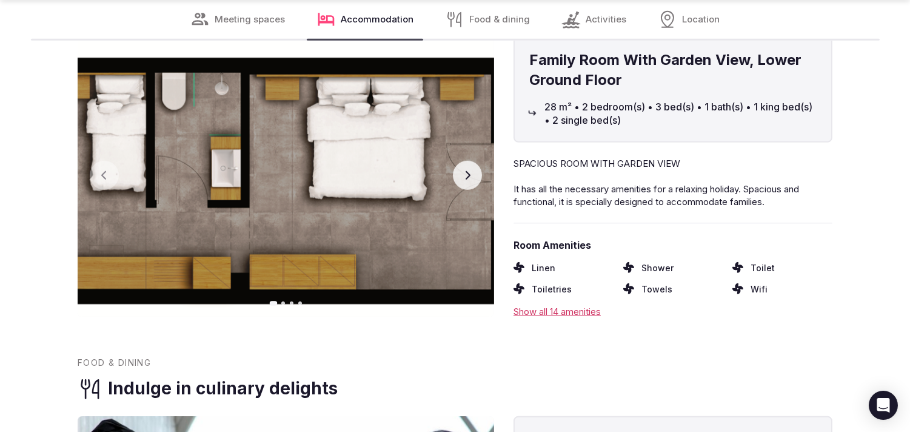
scroll to position [1617, 0]
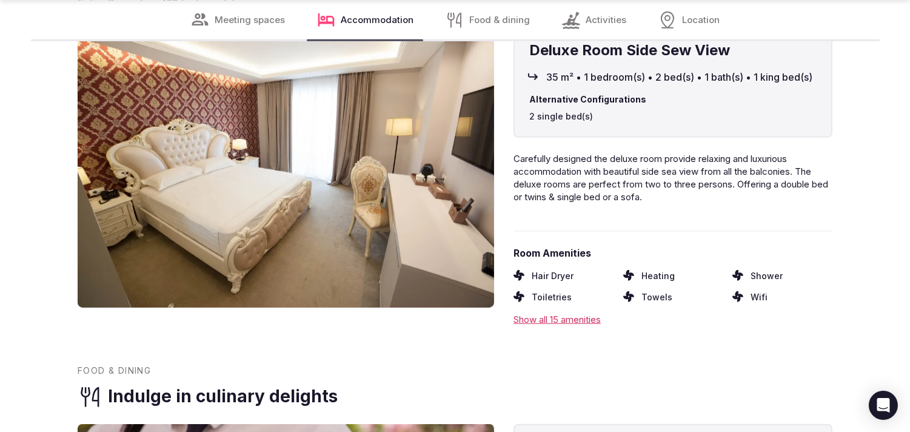
scroll to position [1887, 0]
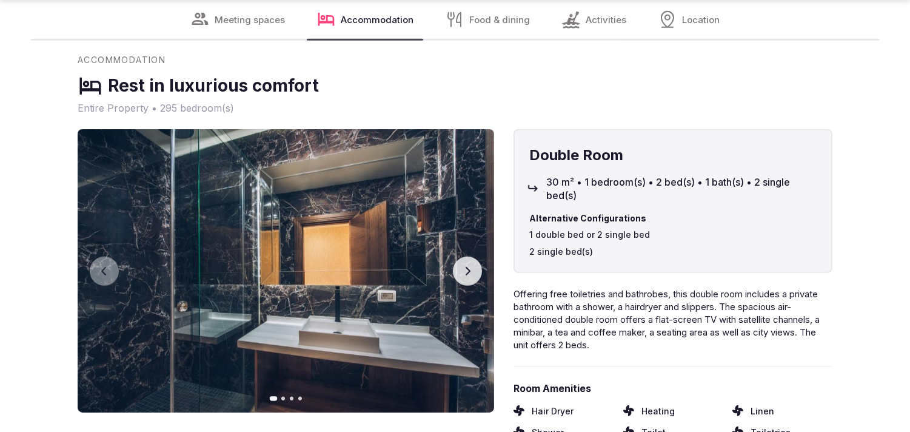
scroll to position [2021, 0]
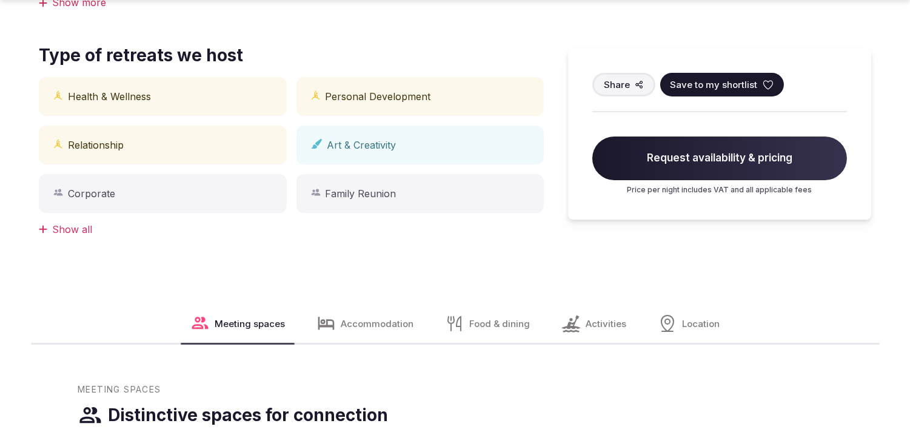
scroll to position [808, 0]
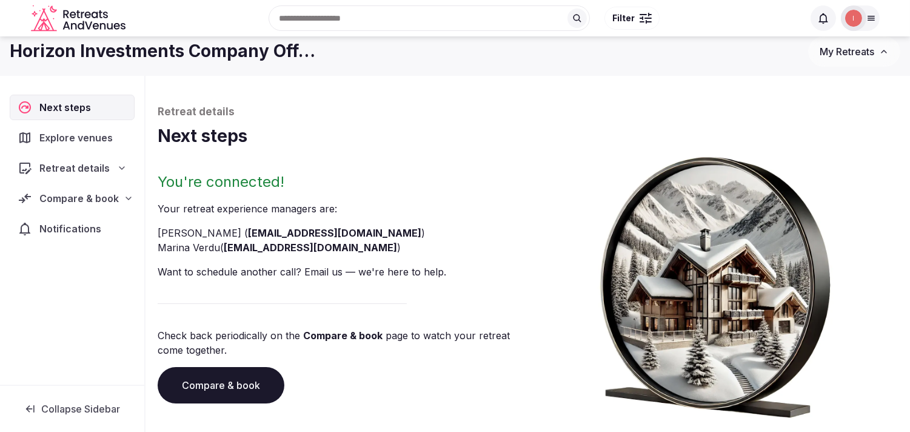
scroll to position [92, 0]
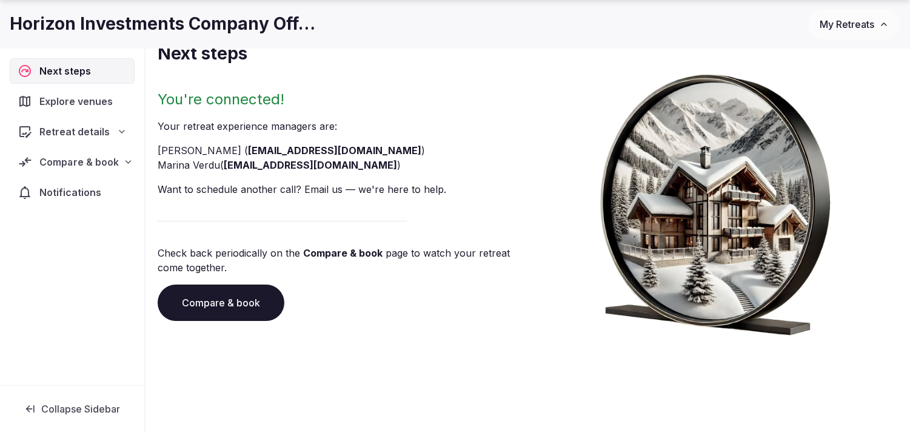
click at [110, 159] on span "Compare & book" at bounding box center [78, 162] width 79 height 15
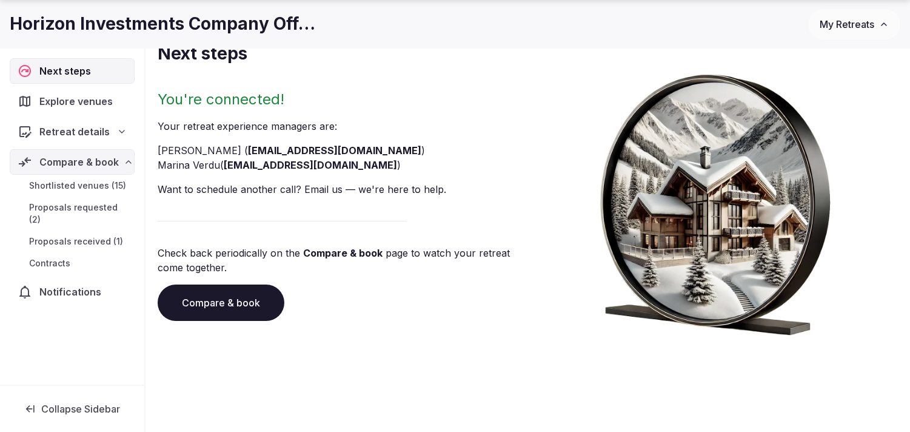
click at [95, 186] on span "Shortlisted venues (15)" at bounding box center [77, 186] width 97 height 12
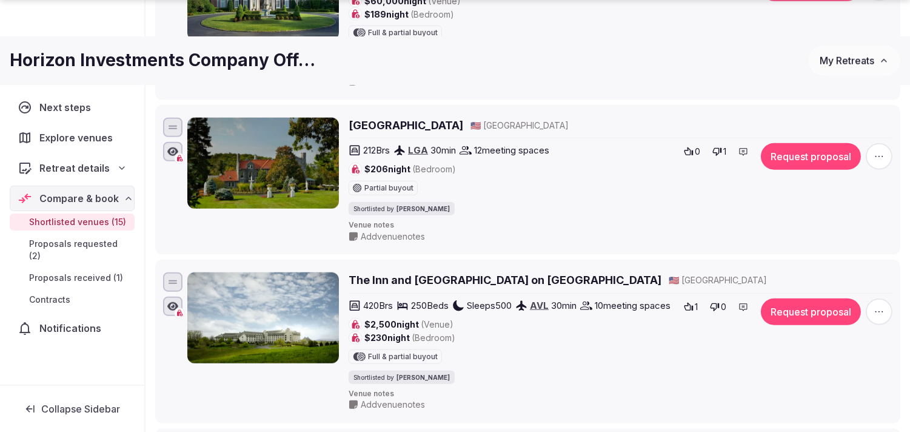
scroll to position [2166, 0]
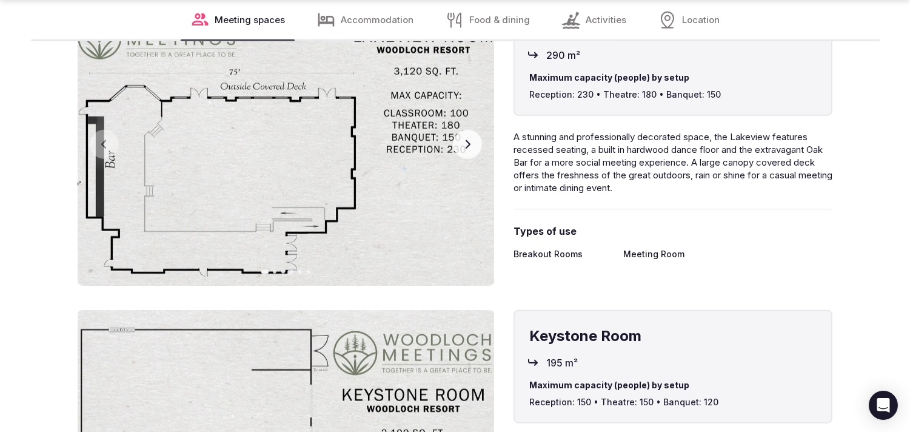
scroll to position [2223, 0]
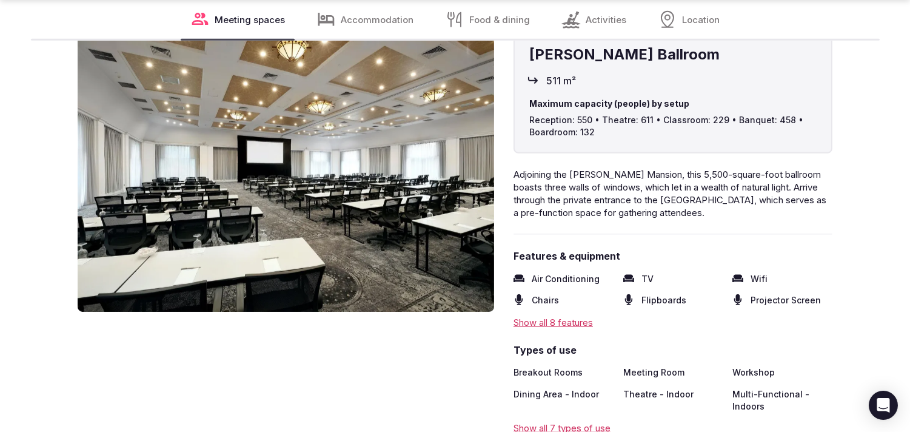
scroll to position [1887, 0]
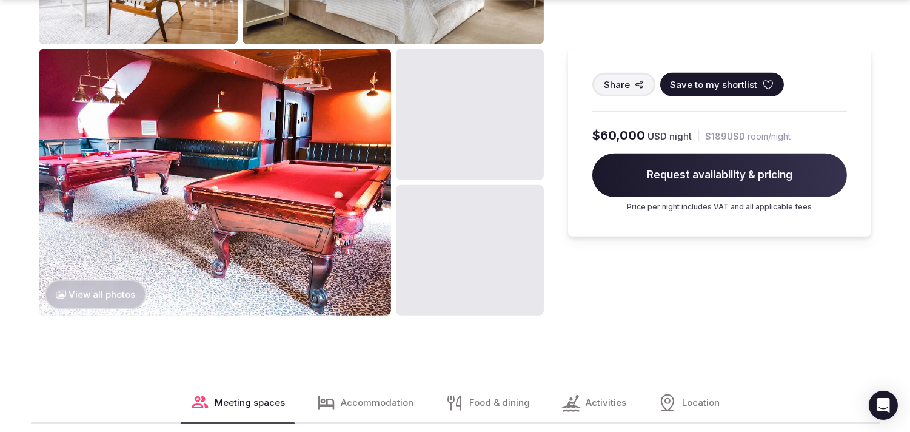
scroll to position [1751, 0]
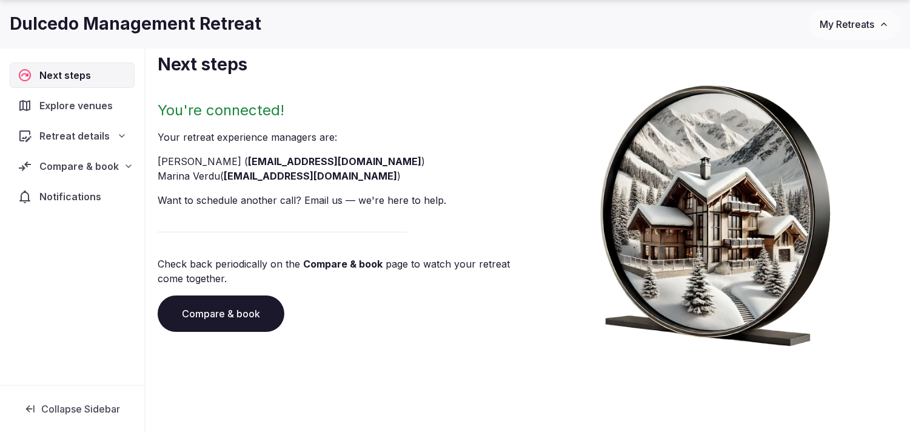
scroll to position [92, 0]
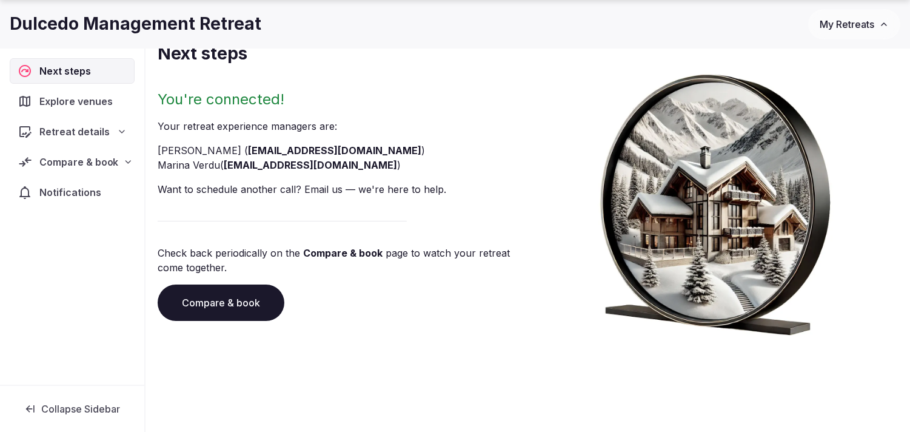
click at [75, 167] on span "Compare & book" at bounding box center [78, 162] width 79 height 15
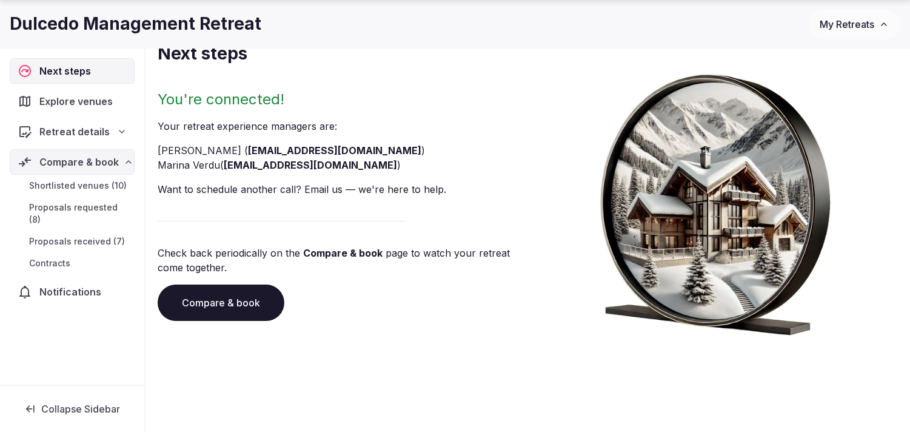
click at [113, 192] on span "Shortlisted venues (10)" at bounding box center [78, 186] width 98 height 12
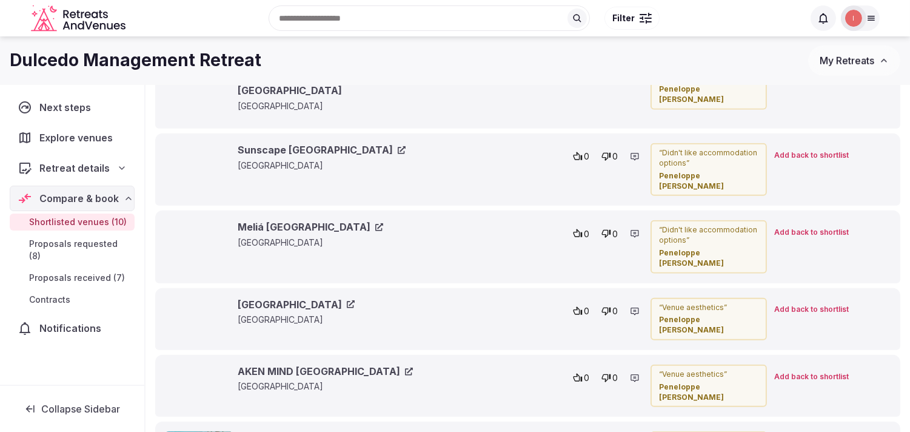
scroll to position [2300, 0]
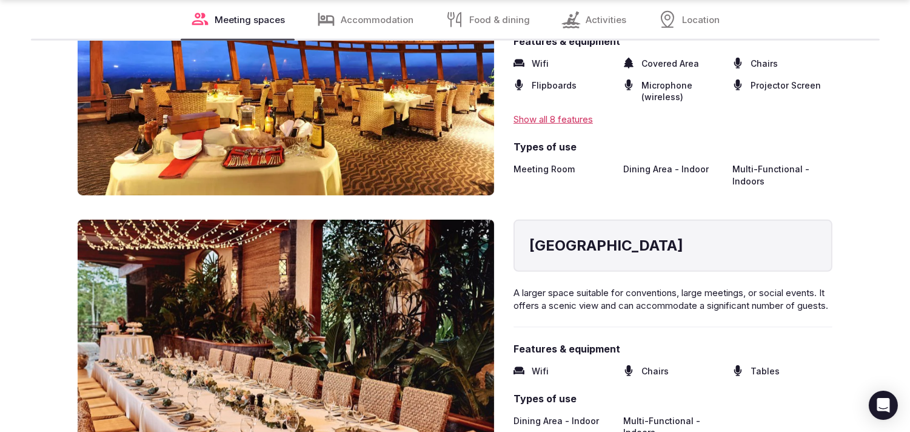
scroll to position [1617, 0]
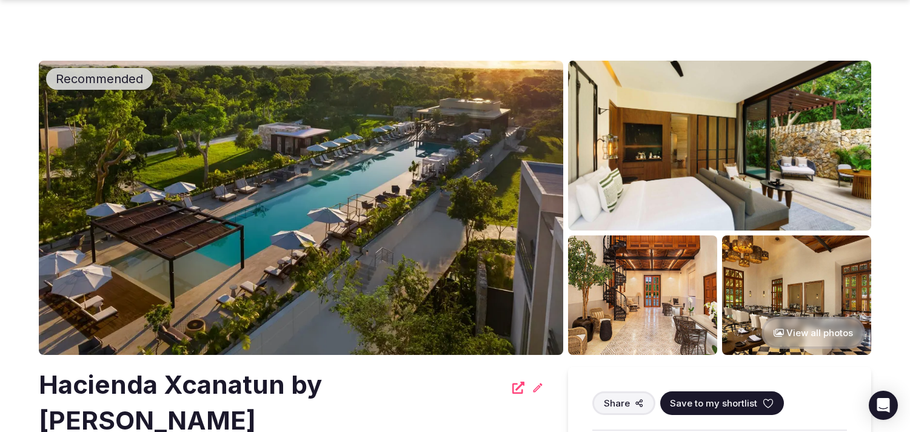
scroll to position [1348, 0]
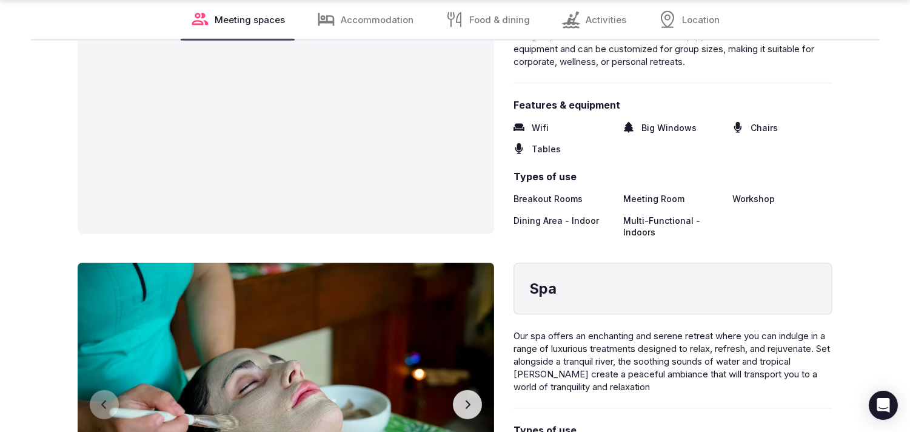
scroll to position [1549, 0]
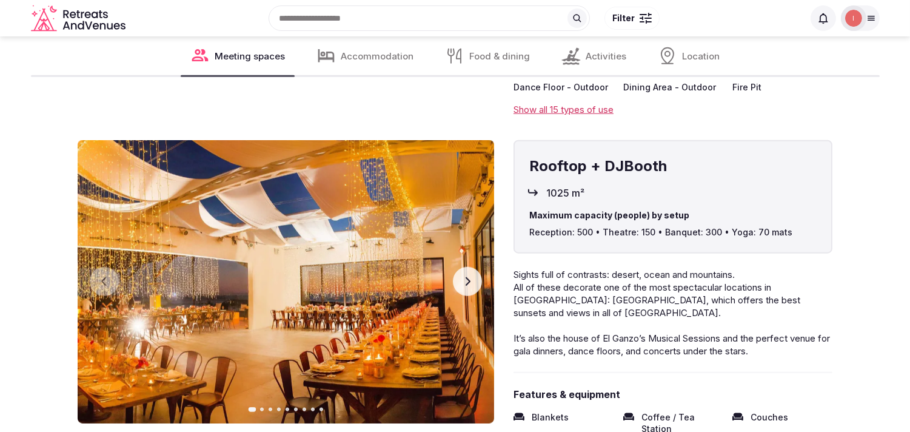
scroll to position [2016, 0]
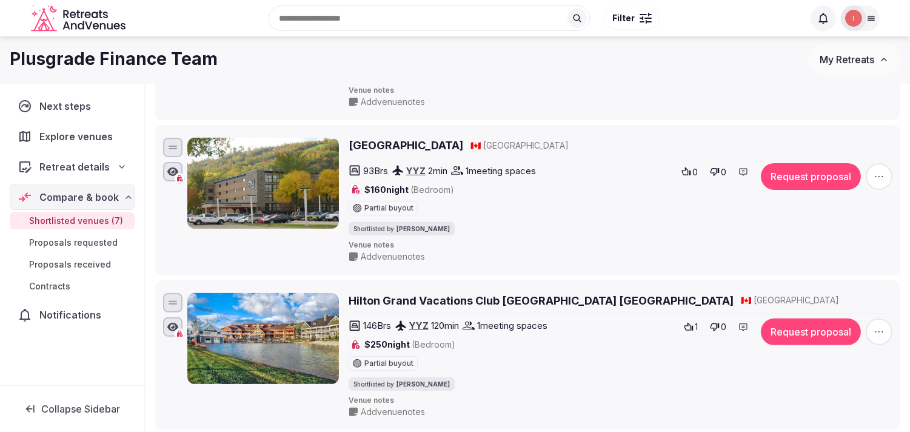
scroll to position [722, 0]
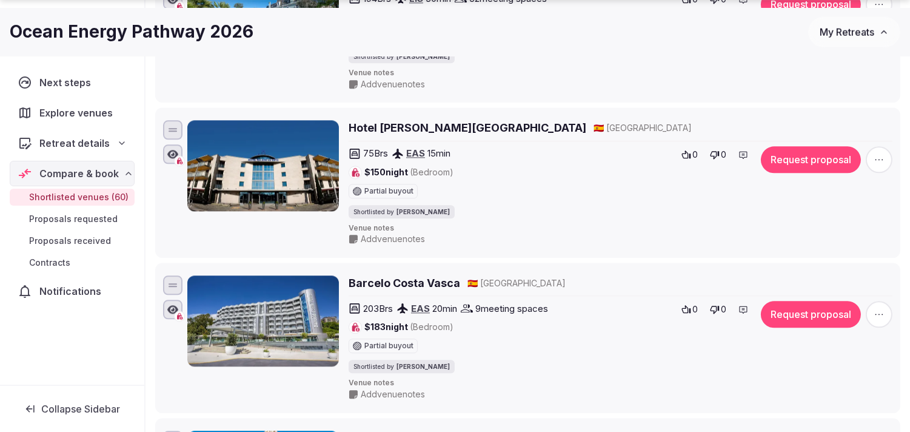
scroll to position [10288, 0]
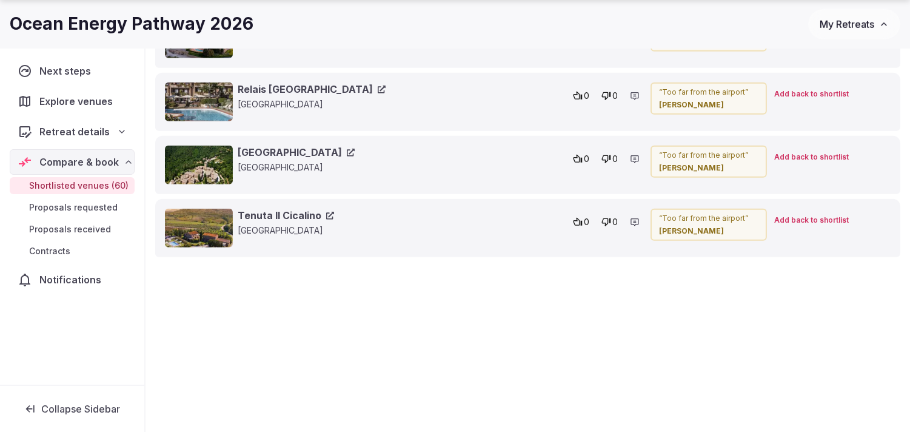
click at [330, 210] on link "Tenuta Il Cicalino" at bounding box center [286, 215] width 96 height 13
click at [344, 158] on link "Castello di Gargonza" at bounding box center [296, 152] width 117 height 13
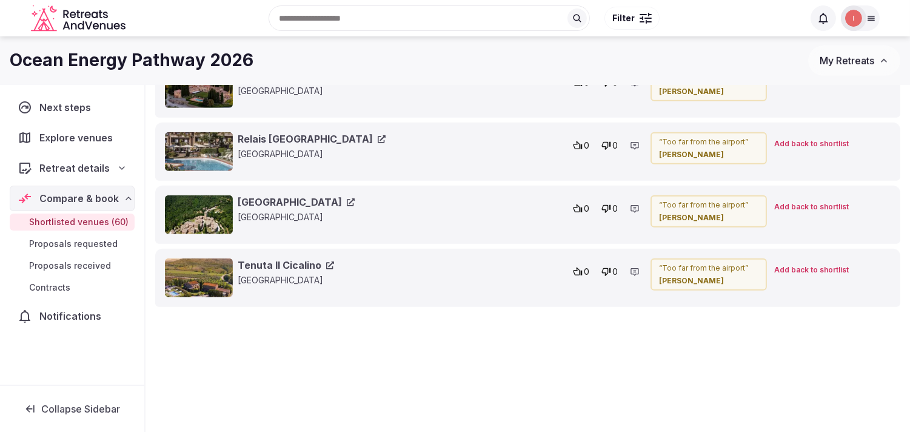
click at [378, 143] on icon at bounding box center [382, 139] width 8 height 8
click at [320, 19] on link "Wakax Hacienda" at bounding box center [285, 12] width 95 height 13
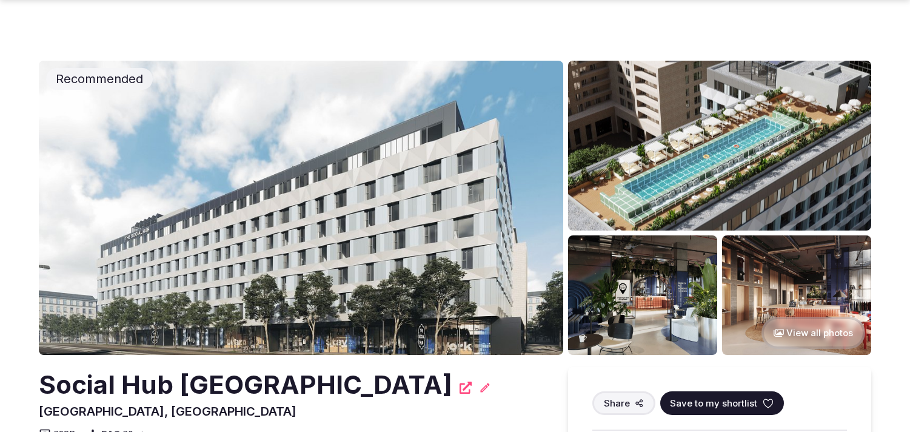
scroll to position [1010, 0]
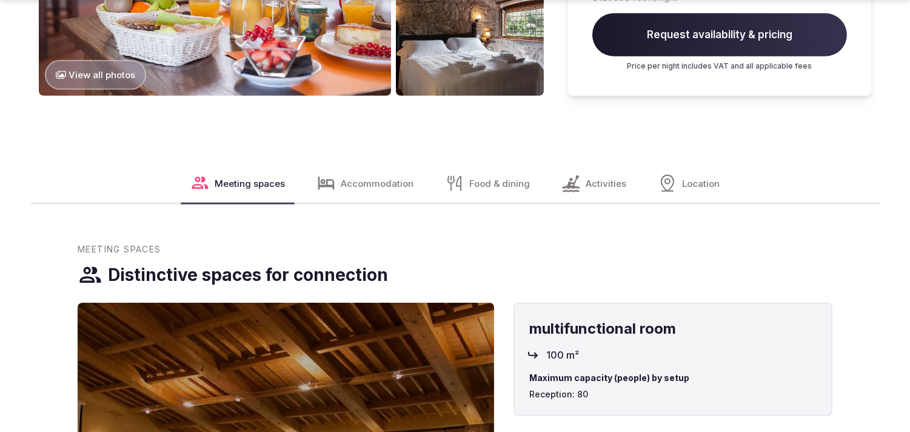
scroll to position [1617, 0]
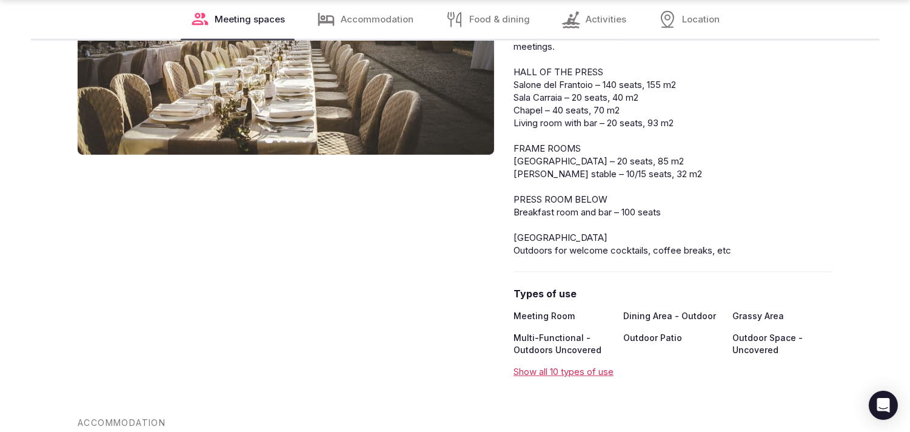
scroll to position [1684, 0]
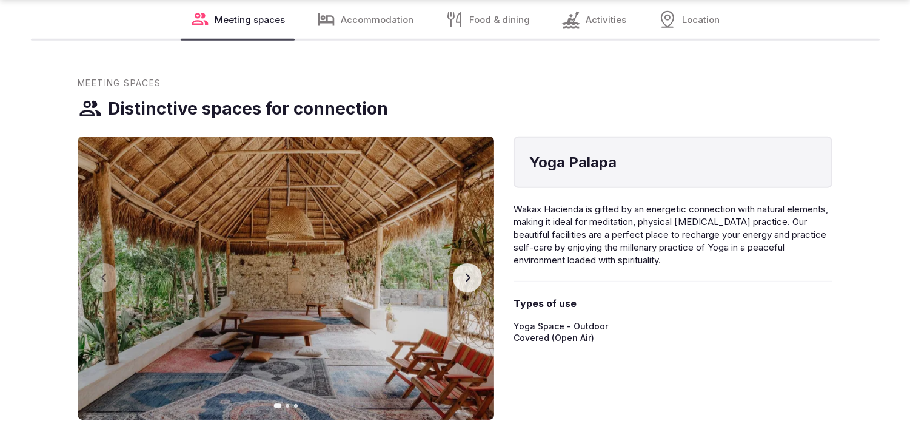
scroll to position [1684, 0]
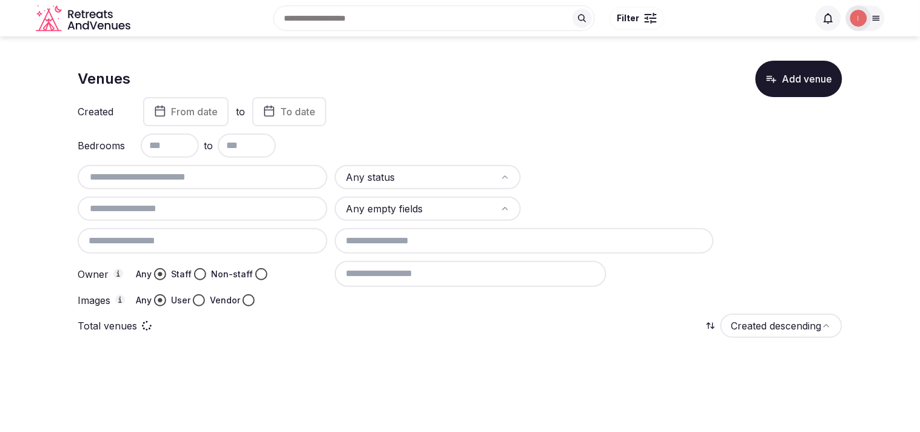
click at [182, 112] on span "From date" at bounding box center [194, 112] width 47 height 12
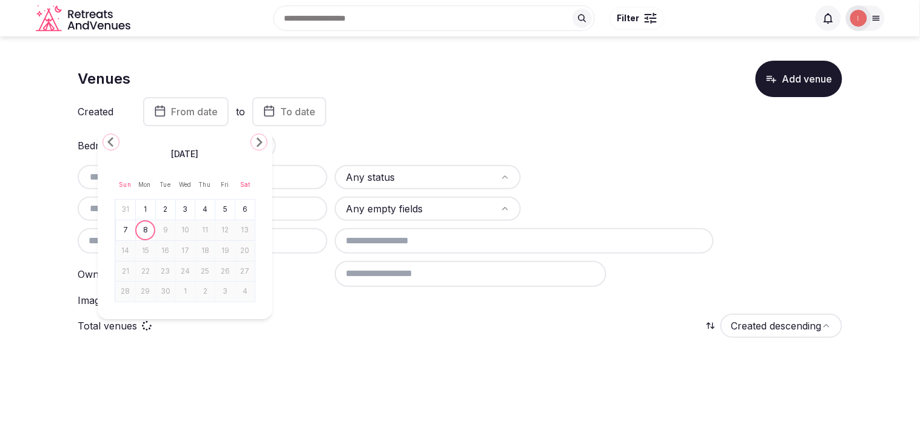
click at [104, 143] on icon "Go to the Previous Month" at bounding box center [111, 142] width 15 height 15
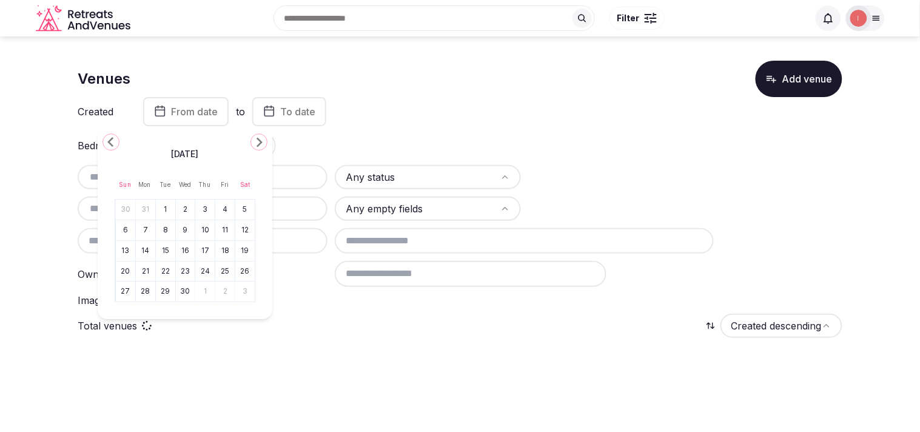
click at [104, 143] on icon "Go to the Previous Month" at bounding box center [111, 142] width 15 height 15
click at [106, 142] on icon "Go to the Previous Month" at bounding box center [111, 142] width 15 height 15
click at [99, 148] on div "February 2025 Sun Mon Tue Wed Thu Fri Sat 26 27 28 29 30 31 1 2 3 4 5 6 7 8 9 1…" at bounding box center [185, 224] width 175 height 190
click at [108, 138] on icon "Go to the Previous Month" at bounding box center [111, 142] width 15 height 15
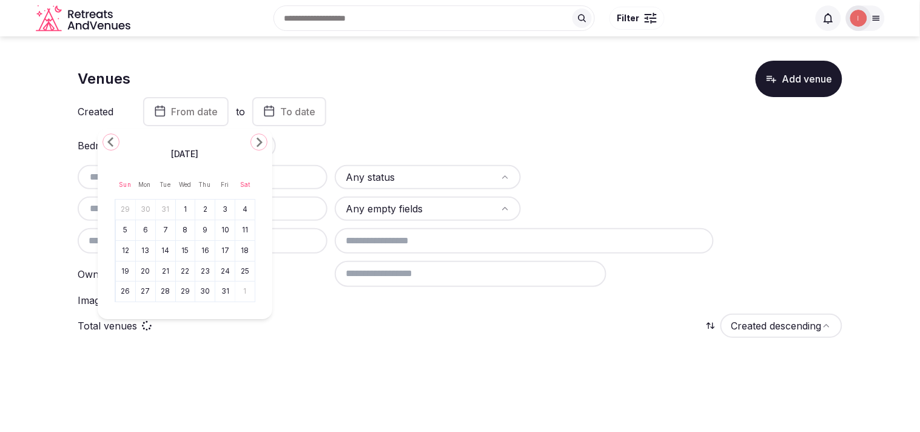
click at [108, 138] on icon "Go to the Previous Month" at bounding box center [111, 142] width 15 height 15
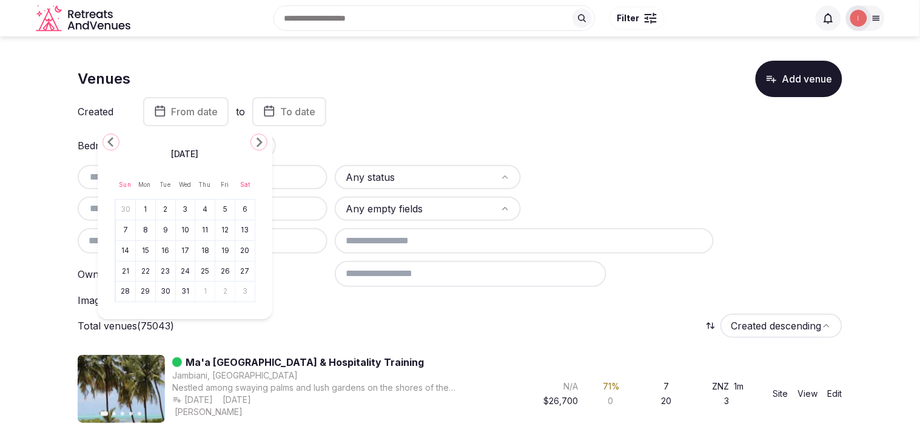
click at [146, 210] on button "1" at bounding box center [145, 210] width 17 height 18
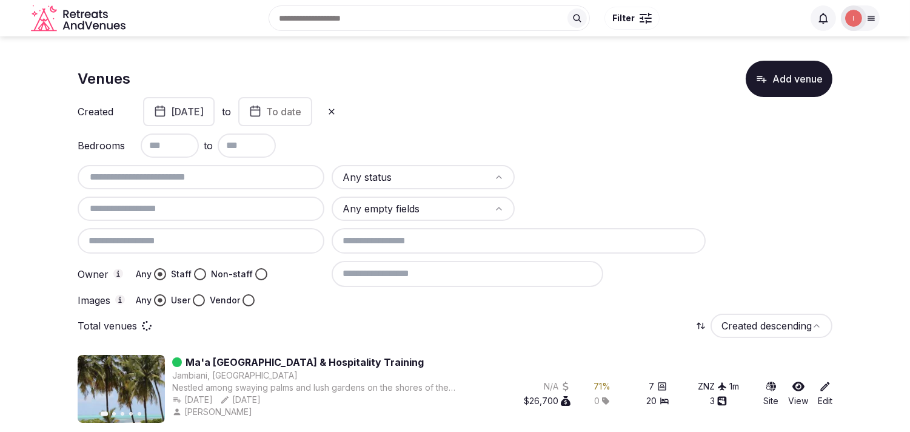
click at [261, 111] on icon "button" at bounding box center [255, 111] width 12 height 15
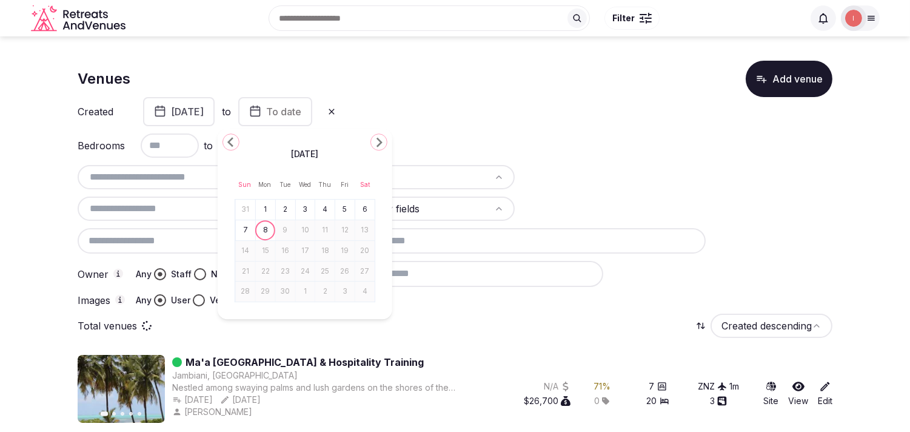
click at [380, 138] on icon "Go to the Next Month" at bounding box center [379, 142] width 15 height 15
click at [232, 144] on polygon "Go to the Previous Month" at bounding box center [230, 142] width 6 height 10
click at [232, 144] on icon "Go to the Previous Month" at bounding box center [231, 142] width 15 height 15
click at [233, 144] on icon "Go to the Previous Month" at bounding box center [231, 142] width 15 height 15
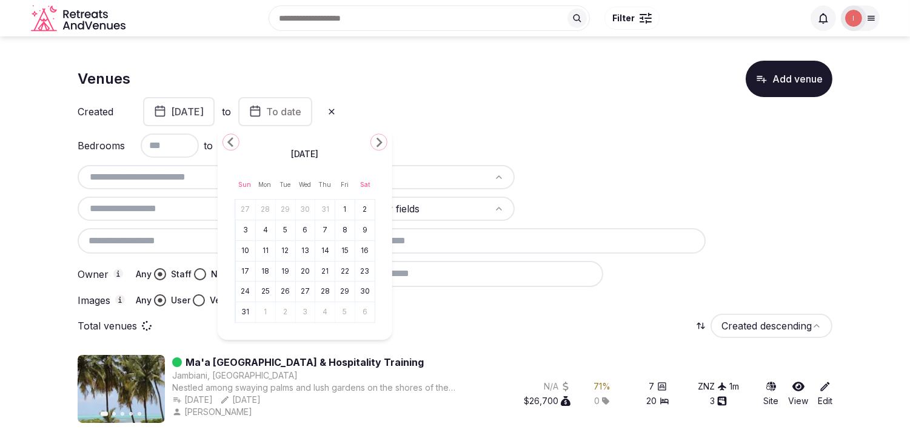
click at [233, 143] on icon "Go to the Previous Month" at bounding box center [231, 142] width 15 height 15
click at [233, 141] on icon "Go to the Previous Month" at bounding box center [231, 142] width 15 height 15
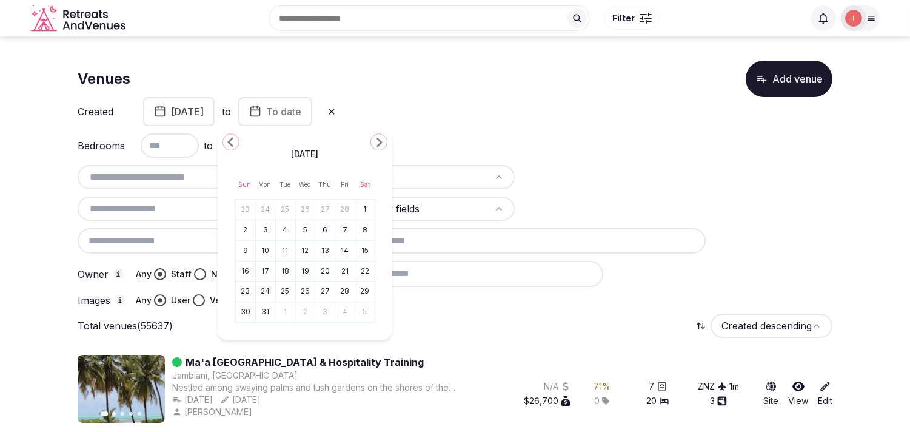
click at [233, 141] on icon "Go to the Previous Month" at bounding box center [231, 142] width 15 height 15
click at [232, 141] on icon "Go to the Previous Month" at bounding box center [231, 142] width 15 height 15
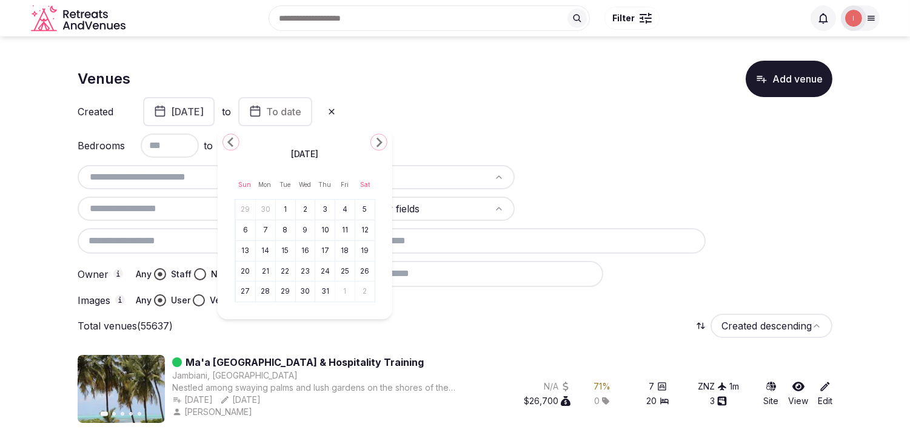
click at [231, 141] on icon "Go to the Previous Month" at bounding box center [231, 142] width 15 height 15
click at [230, 141] on icon "Go to the Previous Month" at bounding box center [231, 142] width 15 height 15
click at [374, 144] on icon "Go to the Next Month" at bounding box center [379, 142] width 15 height 15
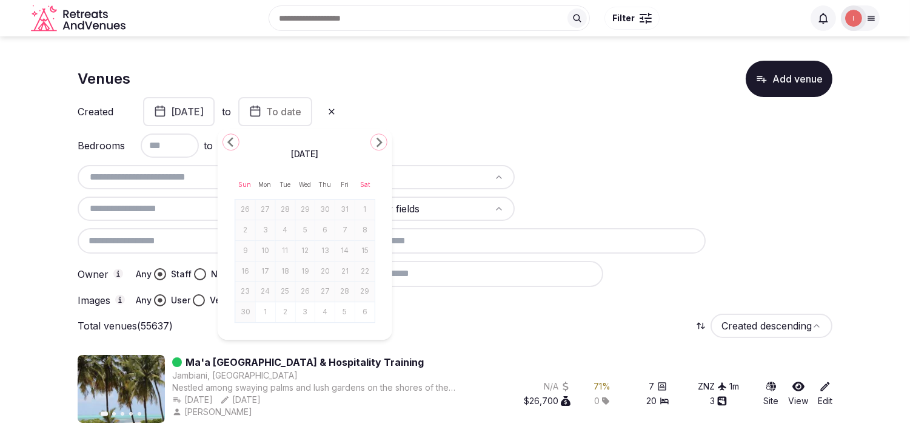
click at [374, 144] on icon "Go to the Next Month" at bounding box center [379, 142] width 15 height 15
click at [373, 144] on icon "Go to the Next Month" at bounding box center [379, 142] width 15 height 15
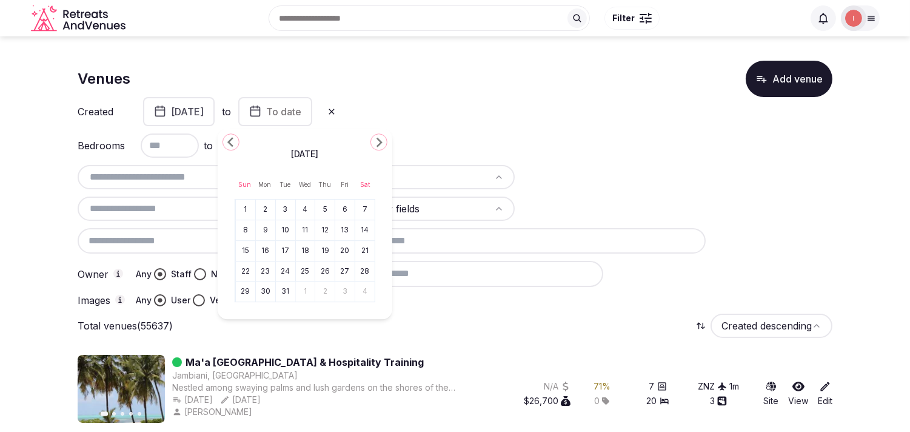
click at [287, 286] on button "31" at bounding box center [285, 292] width 17 height 18
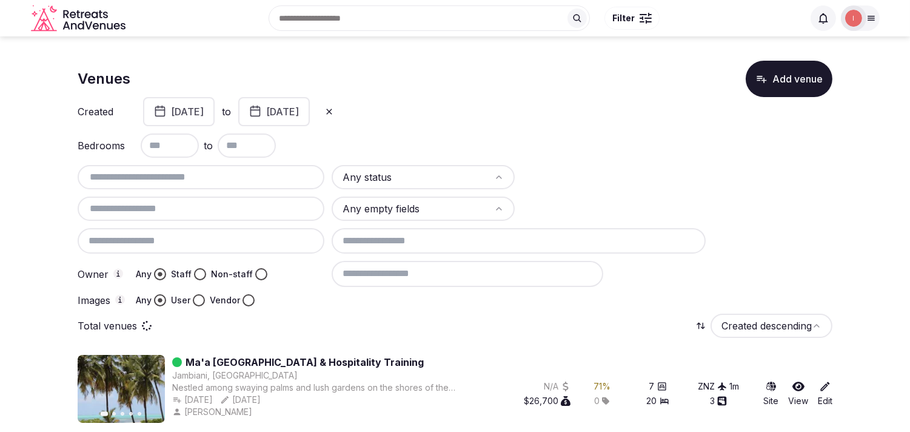
click at [406, 178] on html "Search Popular Destinations Toscana, Italy Riviera Maya, Mexico Indonesia, Bali…" at bounding box center [455, 216] width 910 height 432
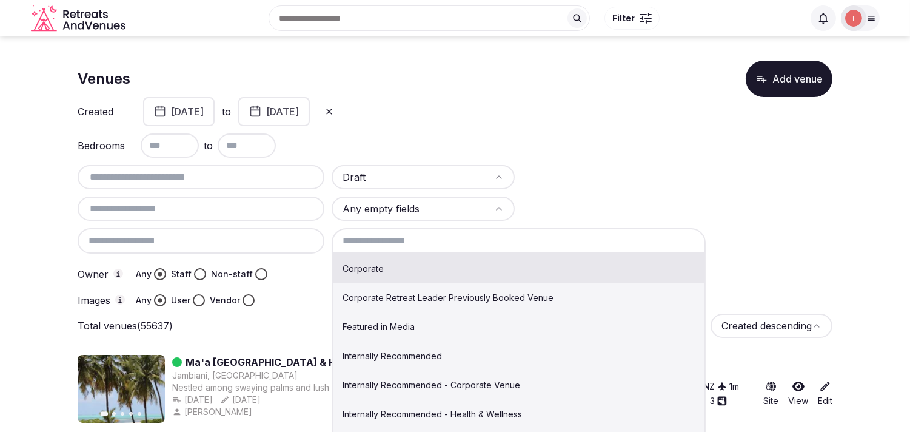
click at [371, 240] on input at bounding box center [519, 240] width 374 height 25
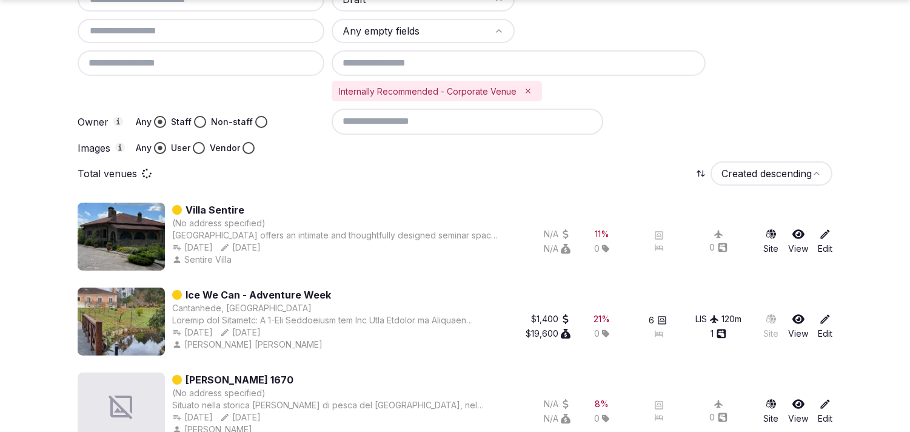
scroll to position [202, 0]
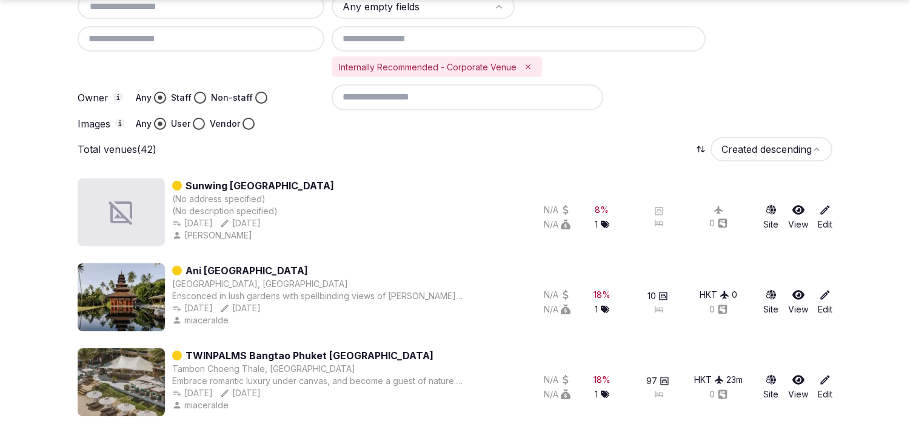
click at [195, 118] on button "User" at bounding box center [199, 124] width 12 height 12
click at [199, 92] on button "Staff" at bounding box center [200, 98] width 12 height 12
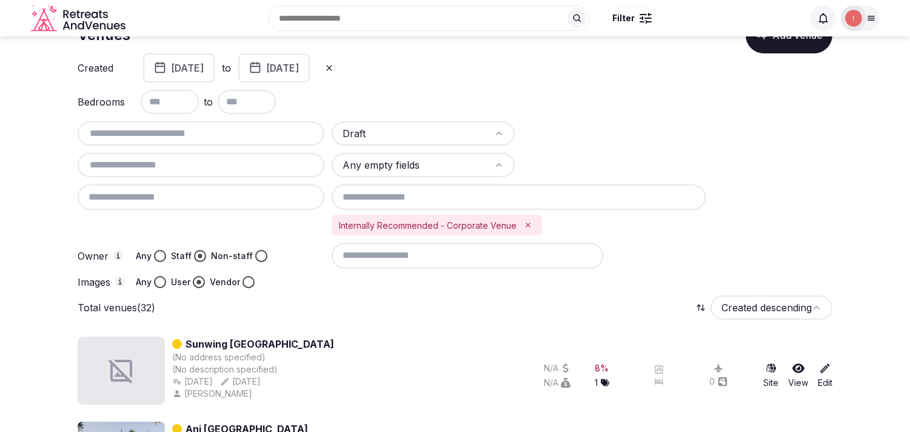
scroll to position [0, 0]
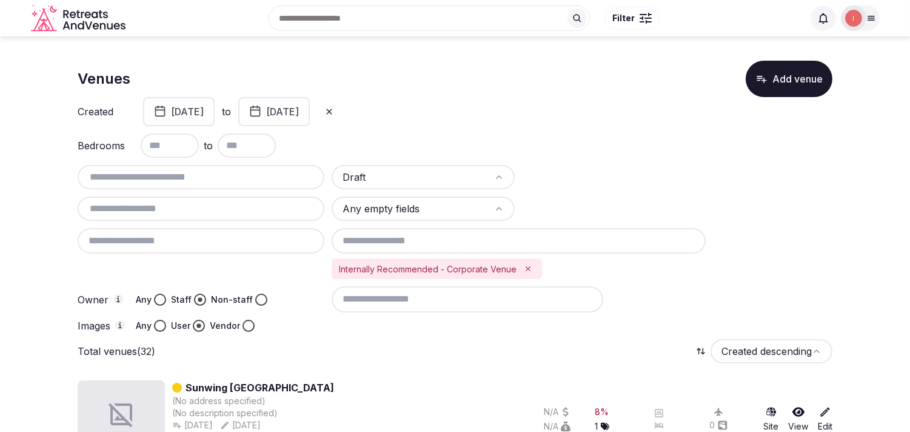
click at [210, 112] on button "July 1st, 2024" at bounding box center [179, 111] width 72 height 29
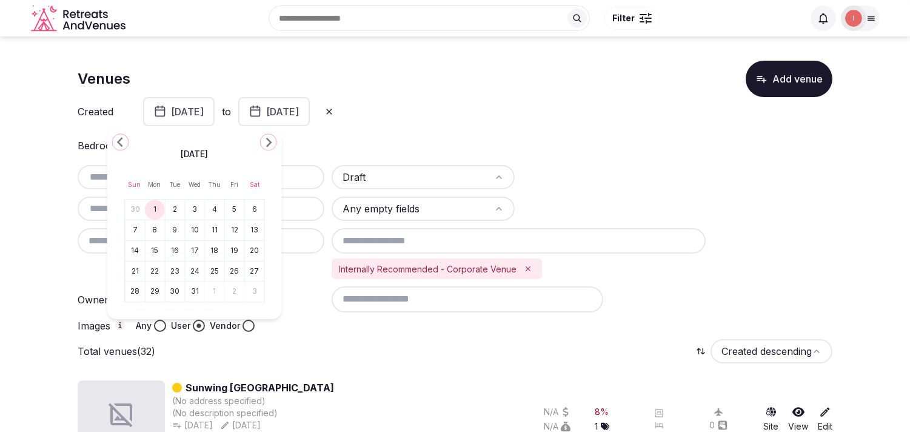
click at [123, 143] on icon "Go to the Previous Month" at bounding box center [120, 142] width 15 height 15
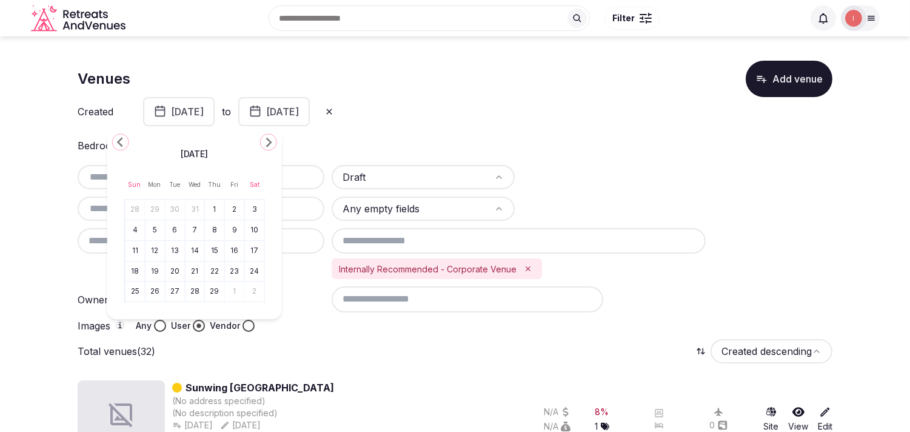
click at [123, 143] on icon "Go to the Previous Month" at bounding box center [120, 142] width 15 height 15
click at [269, 138] on icon "Go to the Next Month" at bounding box center [268, 142] width 15 height 15
click at [310, 118] on button "December 31st, 2024" at bounding box center [274, 111] width 72 height 29
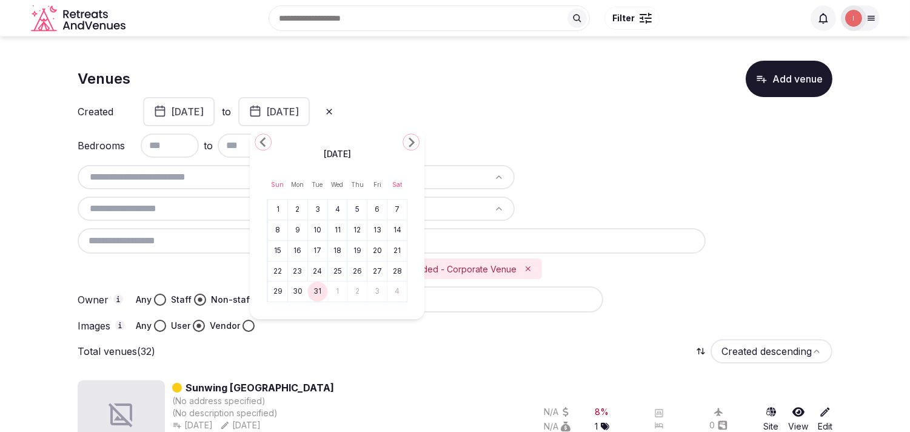
click at [265, 137] on icon "Go to the Previous Month" at bounding box center [263, 142] width 15 height 15
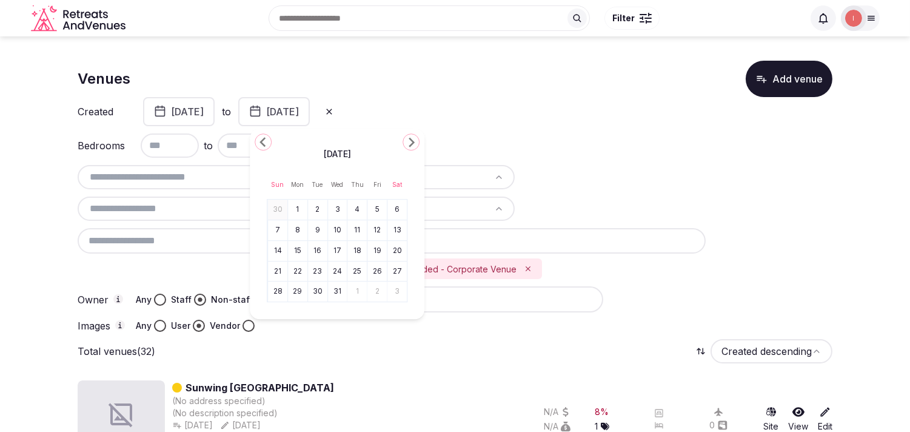
click at [265, 137] on icon "Go to the Previous Month" at bounding box center [263, 142] width 15 height 15
click at [404, 142] on icon "Go to the Next Month" at bounding box center [411, 142] width 15 height 15
click at [334, 291] on button "31" at bounding box center [337, 292] width 17 height 18
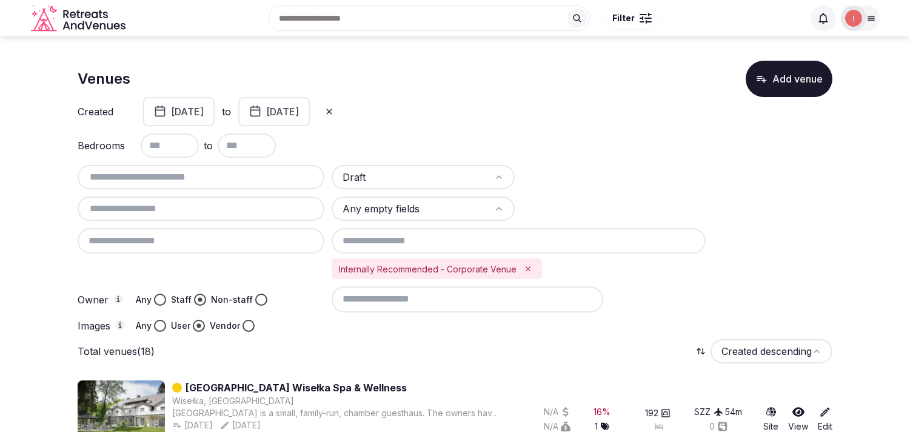
click at [524, 264] on icon "Remove Internally Recommended - Corporate Venue" at bounding box center [528, 268] width 8 height 8
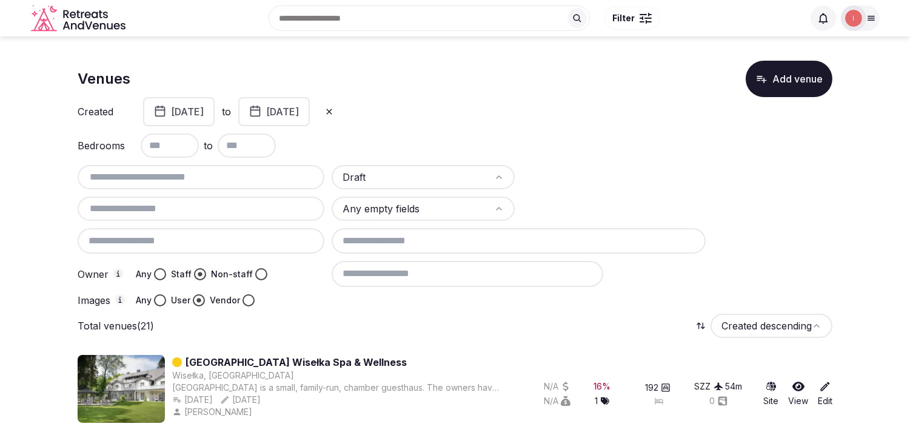
click at [215, 107] on button "July 1st, 2024" at bounding box center [179, 111] width 72 height 29
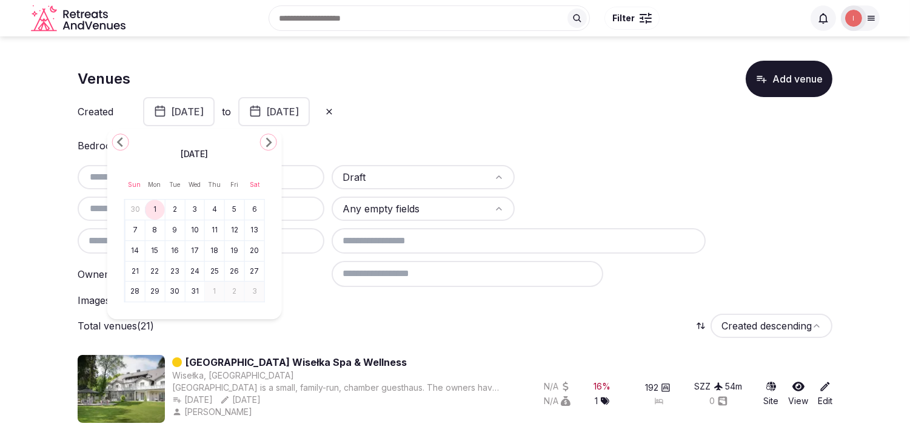
click at [334, 109] on icon at bounding box center [329, 112] width 10 height 10
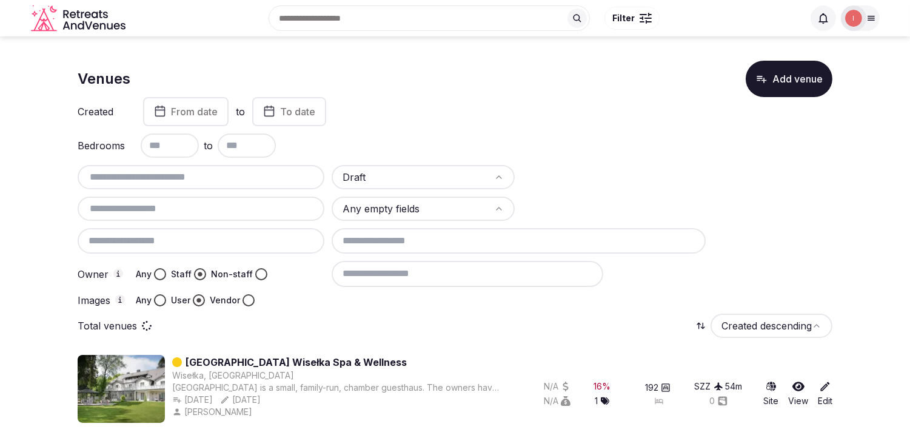
click at [195, 102] on button "From date" at bounding box center [186, 111] width 86 height 29
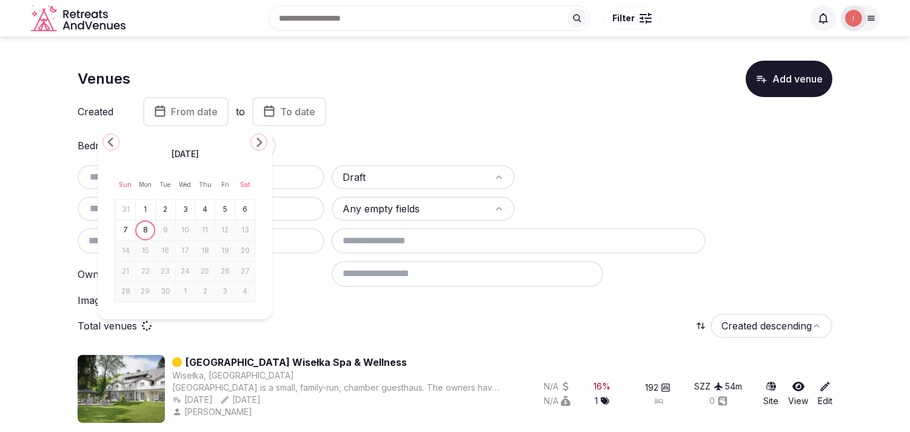
click at [111, 142] on icon "Go to the Previous Month" at bounding box center [111, 142] width 15 height 15
click at [110, 143] on icon "Go to the Previous Month" at bounding box center [111, 142] width 15 height 15
click at [110, 144] on polygon "Go to the Previous Month" at bounding box center [110, 142] width 6 height 10
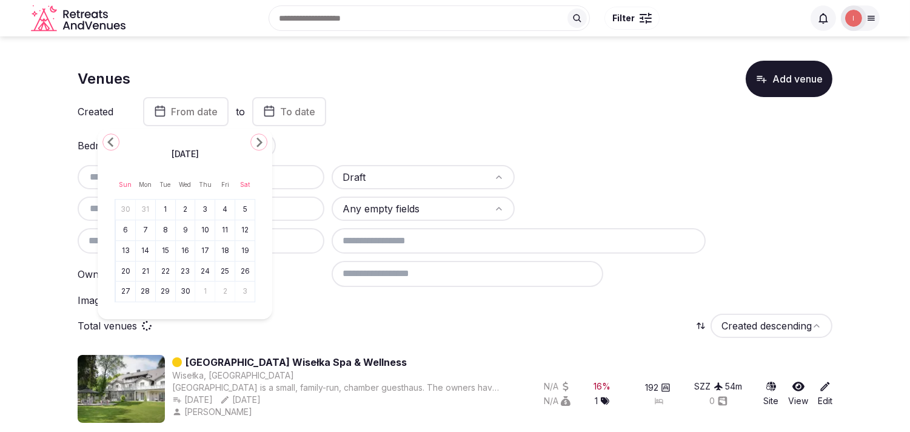
click at [110, 144] on polygon "Go to the Previous Month" at bounding box center [110, 142] width 6 height 10
click at [113, 143] on icon "Go to the Previous Month" at bounding box center [111, 142] width 15 height 15
drag, startPoint x: 181, startPoint y: 209, endPoint x: 229, endPoint y: 150, distance: 75.9
click at [182, 208] on button "1" at bounding box center [185, 210] width 17 height 18
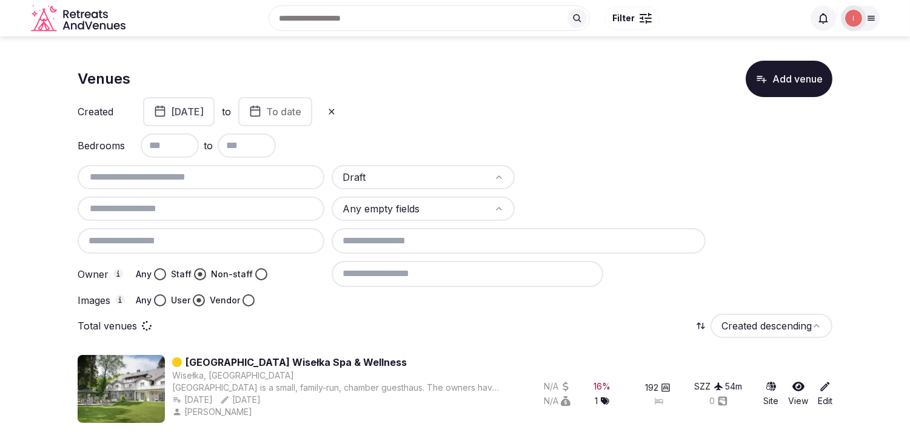
click at [301, 112] on span "To date" at bounding box center [283, 112] width 35 height 12
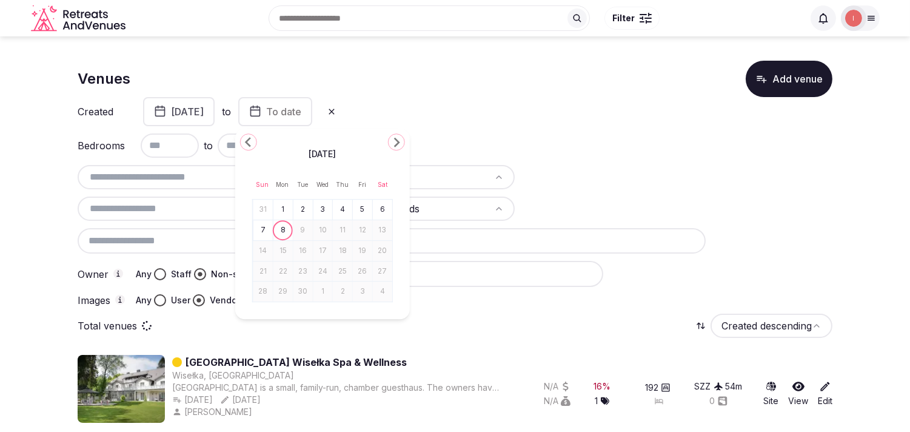
click at [250, 137] on icon "Go to the Previous Month" at bounding box center [248, 142] width 15 height 15
click at [295, 198] on th "Tue" at bounding box center [302, 184] width 20 height 29
click at [306, 210] on button "1" at bounding box center [302, 210] width 17 height 18
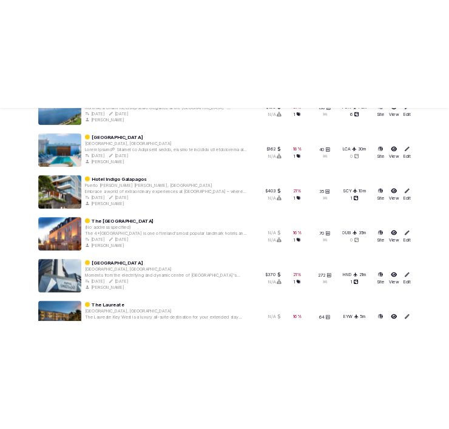
scroll to position [2556, 0]
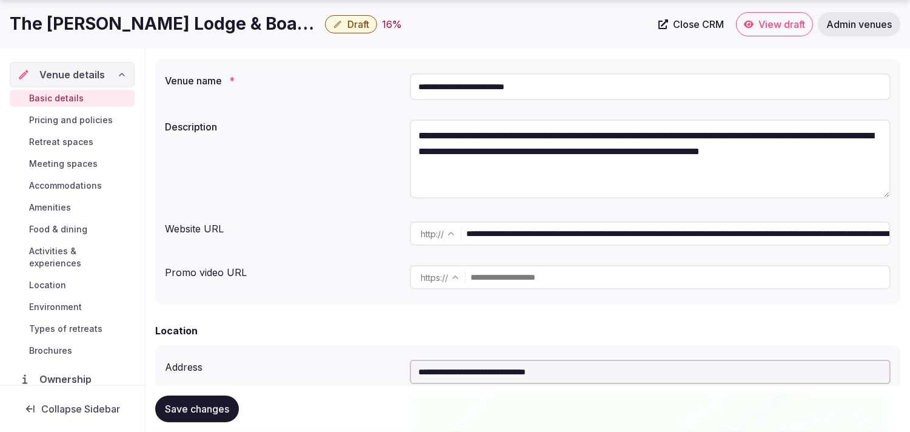
scroll to position [135, 0]
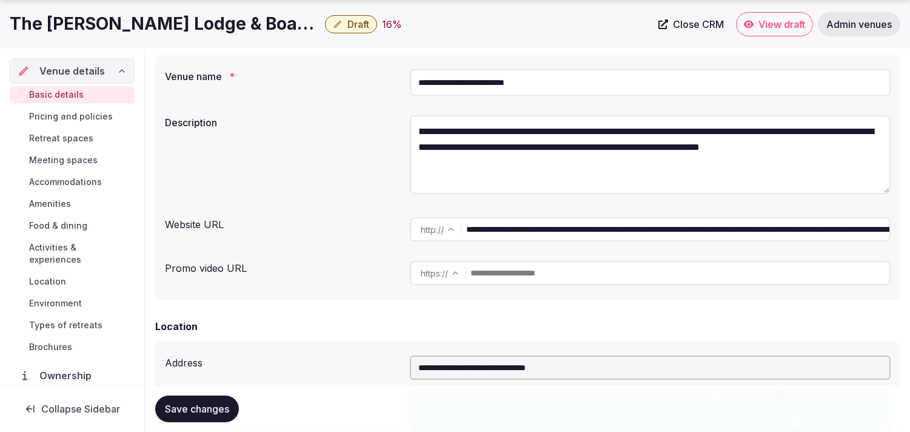
click at [546, 231] on input "**********" at bounding box center [677, 229] width 423 height 24
click at [554, 229] on input "**********" at bounding box center [677, 229] width 423 height 24
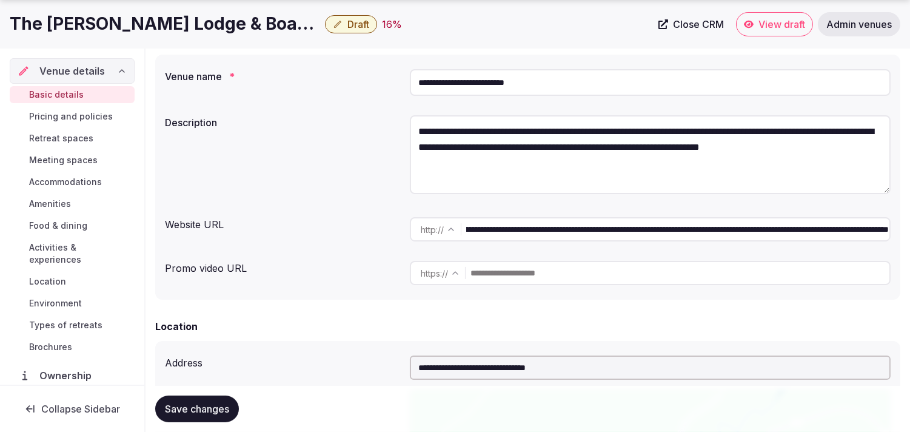
drag, startPoint x: 569, startPoint y: 229, endPoint x: 919, endPoint y: 239, distance: 350.7
click at [910, 239] on html "**********" at bounding box center [455, 81] width 910 height 432
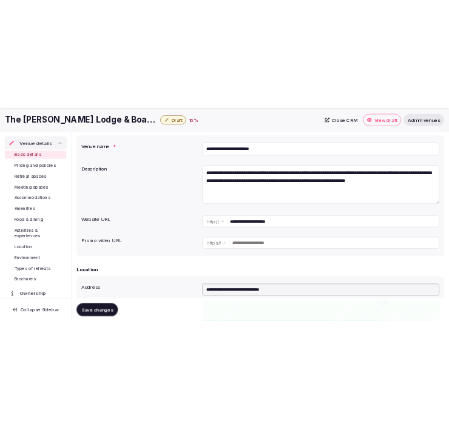
scroll to position [0, 0]
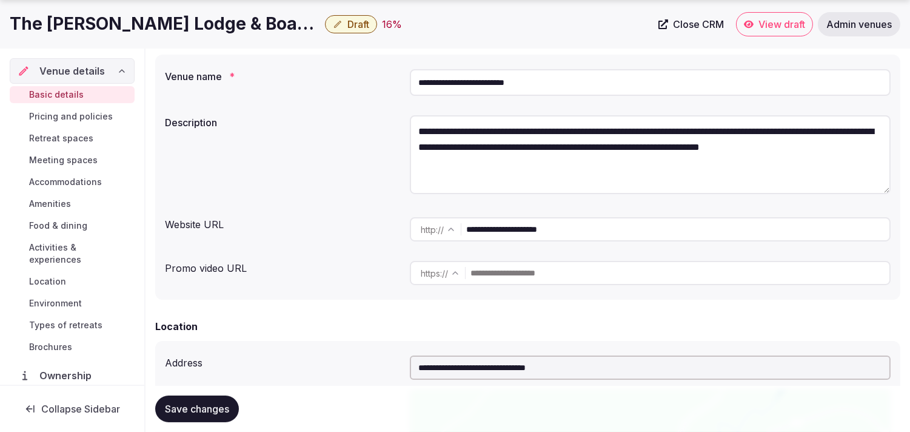
click at [515, 226] on input "**********" at bounding box center [677, 229] width 423 height 24
type input "**********"
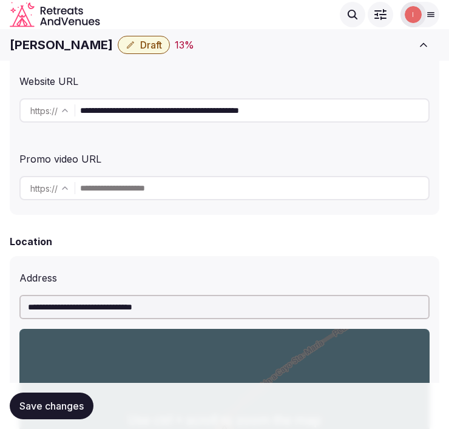
scroll to position [269, 0]
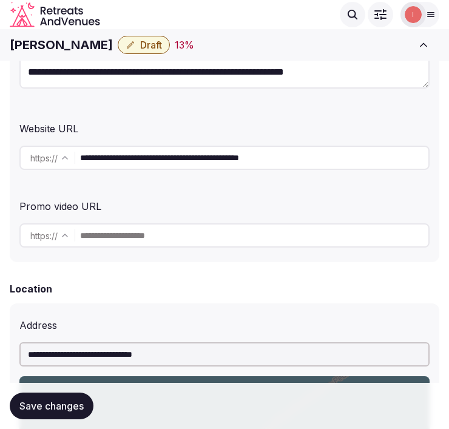
click at [154, 148] on input "**********" at bounding box center [254, 158] width 348 height 24
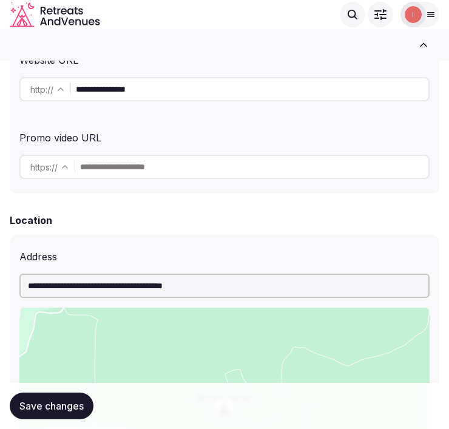
scroll to position [337, 0]
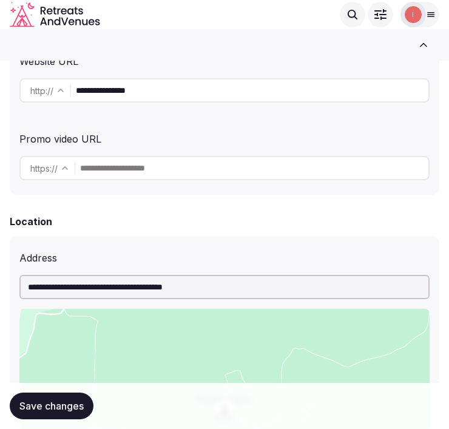
click at [112, 95] on input "**********" at bounding box center [252, 90] width 352 height 24
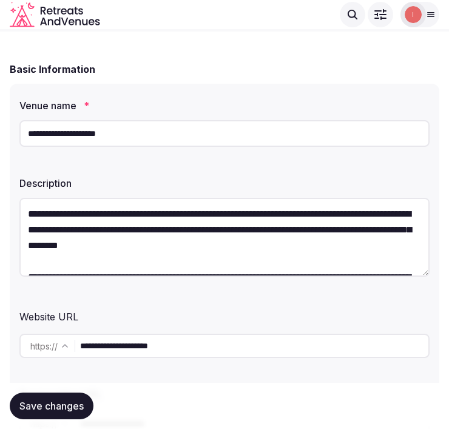
scroll to position [269, 0]
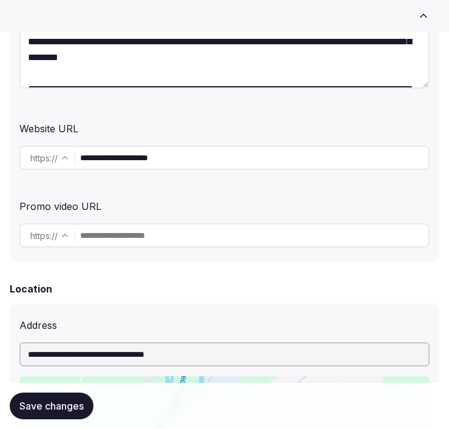
click at [135, 155] on input "**********" at bounding box center [254, 158] width 348 height 24
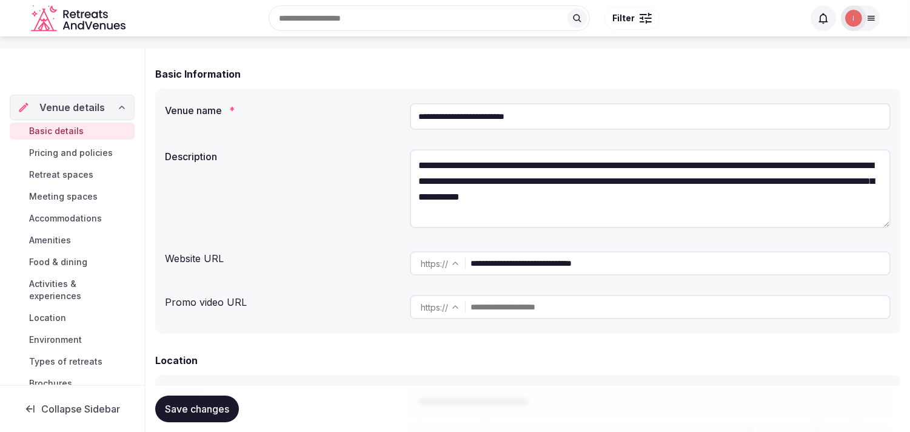
scroll to position [269, 0]
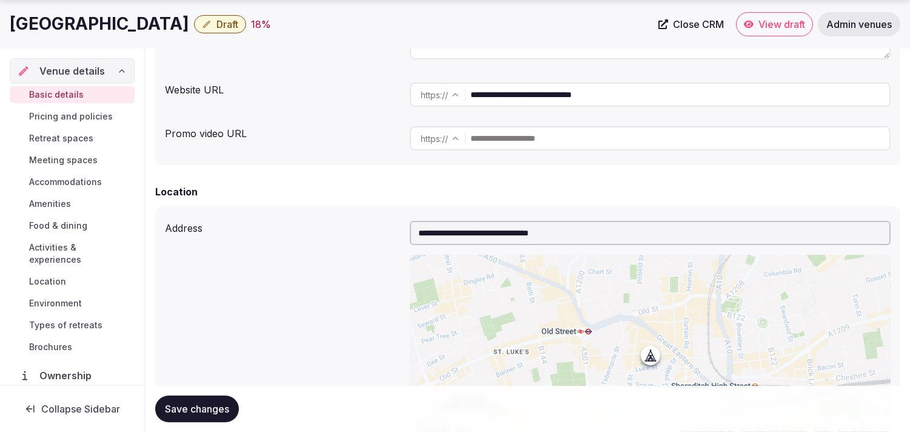
click at [531, 101] on input "**********" at bounding box center [680, 94] width 419 height 24
click at [522, 90] on input "**********" at bounding box center [680, 94] width 419 height 24
click at [546, 90] on input "**********" at bounding box center [680, 94] width 419 height 24
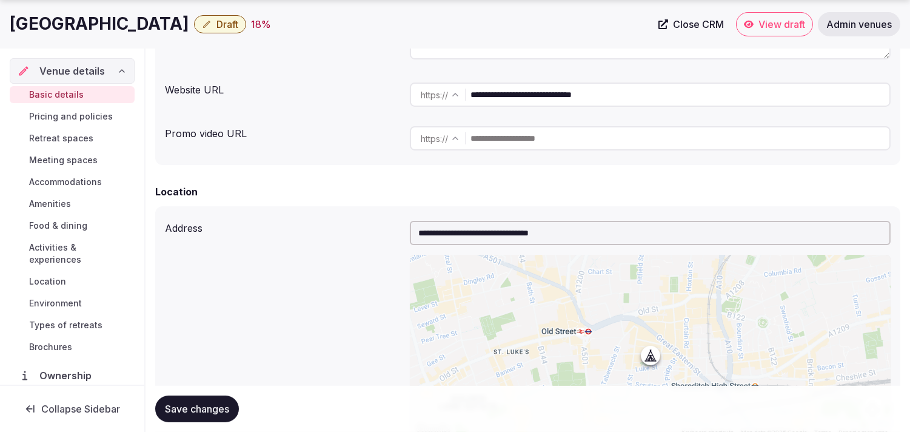
click at [546, 90] on input "**********" at bounding box center [680, 94] width 419 height 24
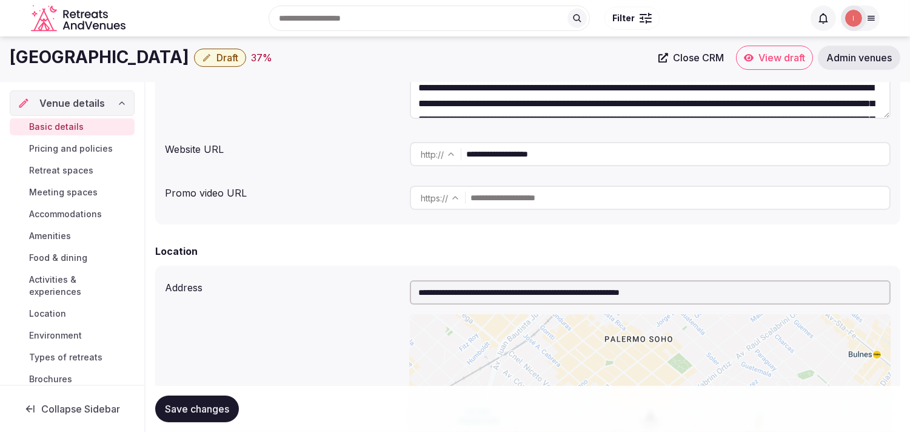
scroll to position [202, 0]
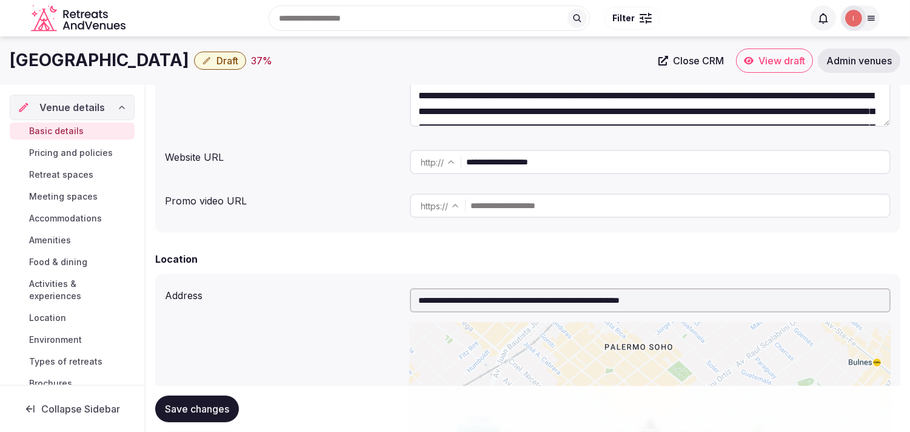
click at [525, 155] on input "**********" at bounding box center [677, 162] width 423 height 24
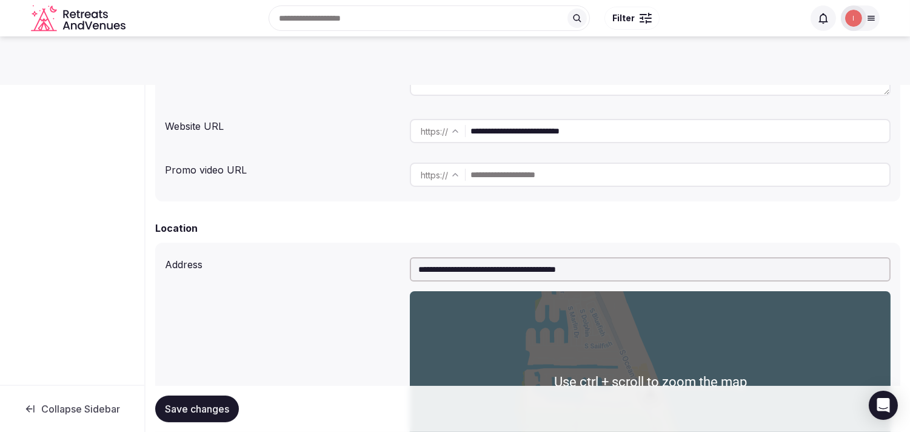
scroll to position [202, 0]
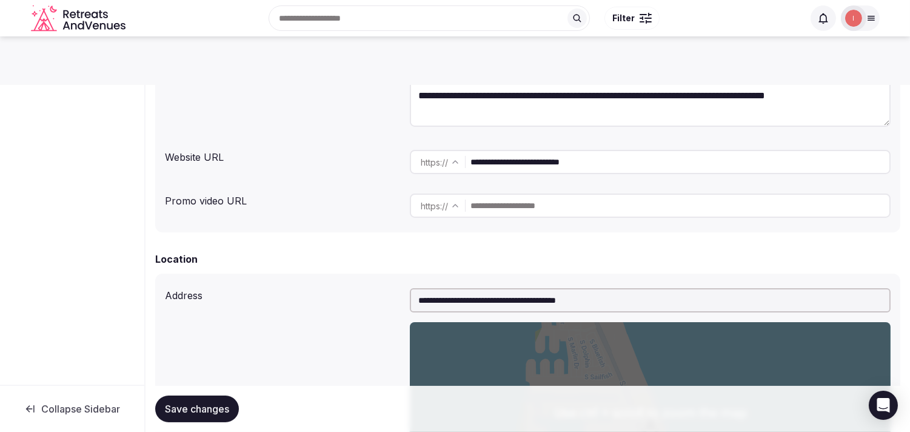
click at [516, 166] on input "**********" at bounding box center [680, 162] width 419 height 24
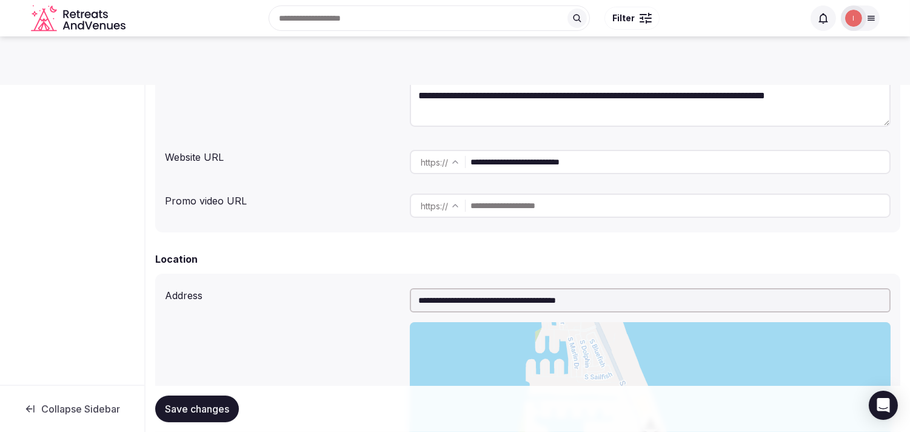
click at [516, 166] on input "**********" at bounding box center [680, 162] width 419 height 24
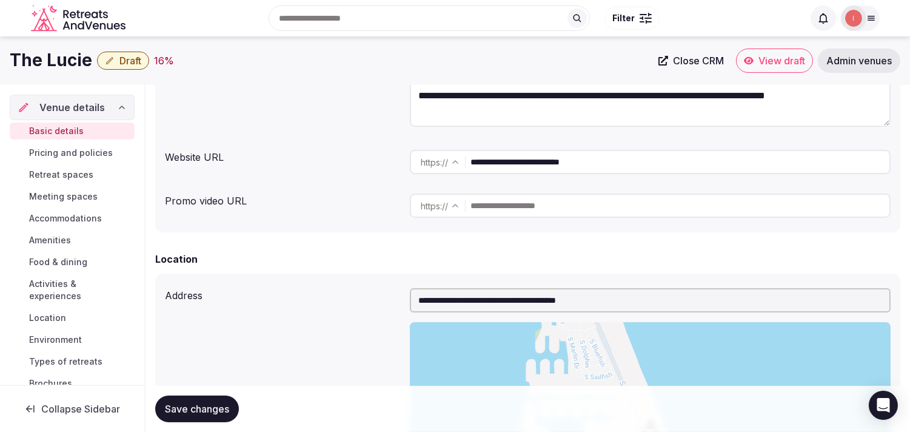
click at [55, 45] on div "Search Popular Destinations [GEOGRAPHIC_DATA], [GEOGRAPHIC_DATA] [GEOGRAPHIC_DA…" at bounding box center [455, 18] width 849 height 62
click at [58, 62] on h1 "The Lucie" at bounding box center [51, 61] width 82 height 24
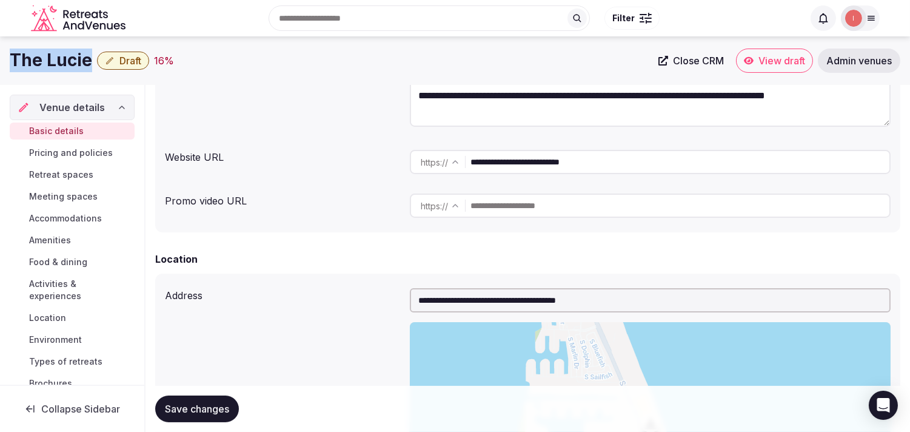
click at [58, 62] on h1 "The Lucie" at bounding box center [51, 61] width 82 height 24
copy div "The Lucie"
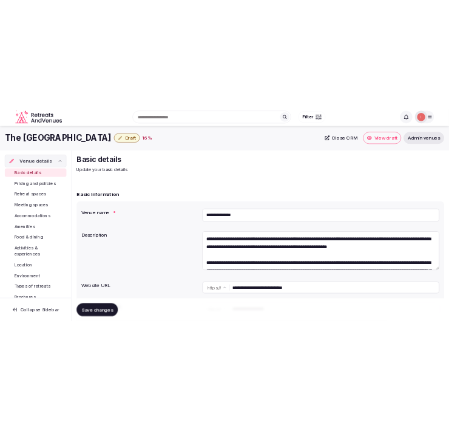
scroll to position [202, 0]
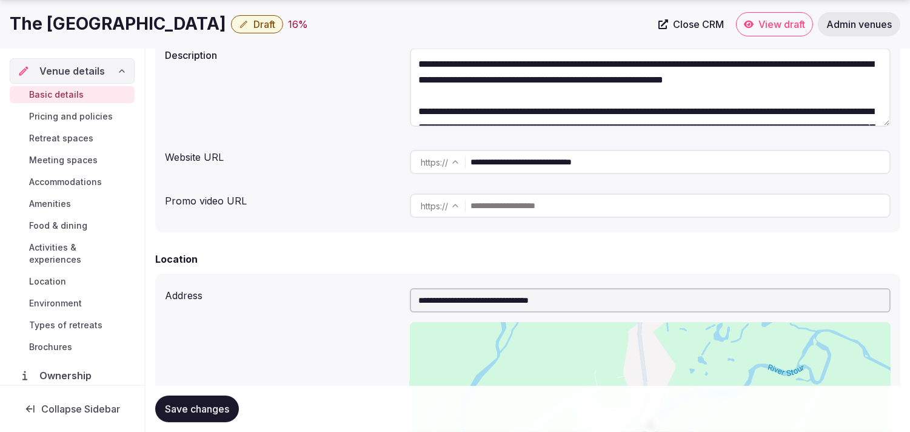
click at [540, 159] on input "**********" at bounding box center [680, 162] width 419 height 24
click at [99, 28] on h1 "The [GEOGRAPHIC_DATA]" at bounding box center [118, 24] width 217 height 24
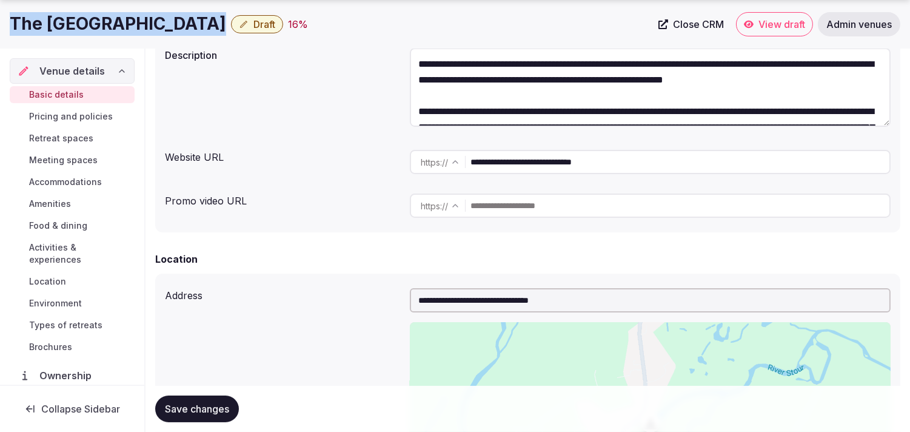
click at [99, 28] on h1 "The [GEOGRAPHIC_DATA]" at bounding box center [118, 24] width 217 height 24
copy div "The [GEOGRAPHIC_DATA]"
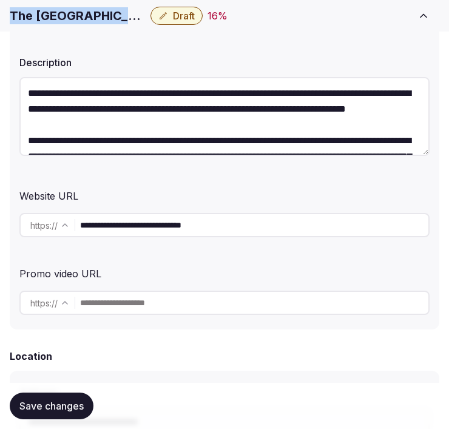
scroll to position [269, 0]
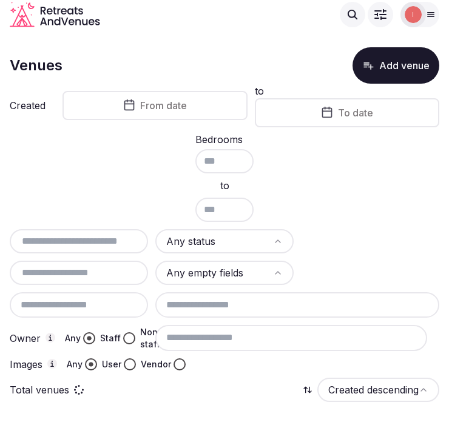
scroll to position [7, 0]
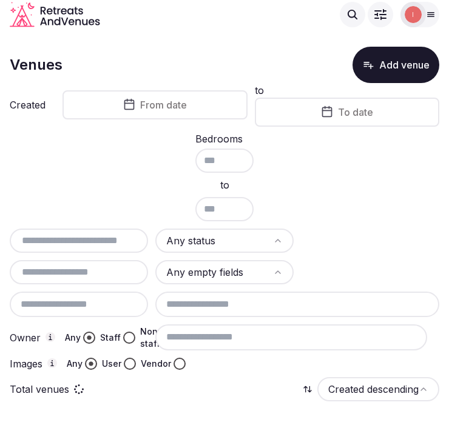
click at [113, 233] on input "text" at bounding box center [79, 240] width 129 height 15
paste input "**********"
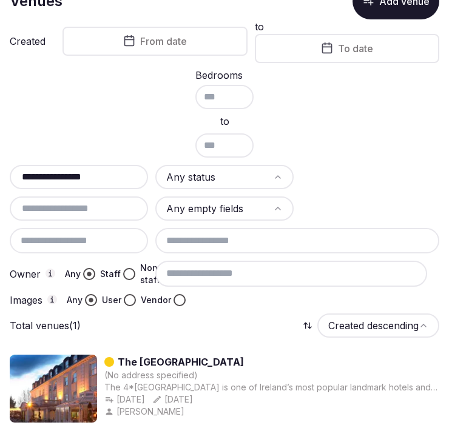
scroll to position [132, 0]
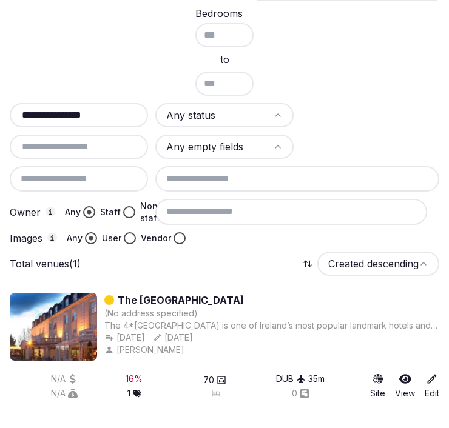
type input "**********"
click at [194, 293] on link "The [GEOGRAPHIC_DATA]" at bounding box center [181, 300] width 126 height 15
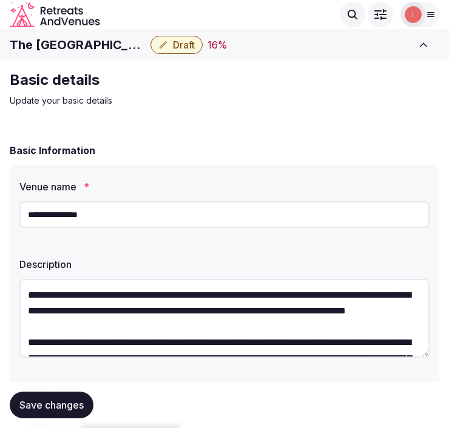
click at [240, 200] on div "**********" at bounding box center [224, 214] width 410 height 36
click at [240, 205] on input "**********" at bounding box center [224, 214] width 410 height 27
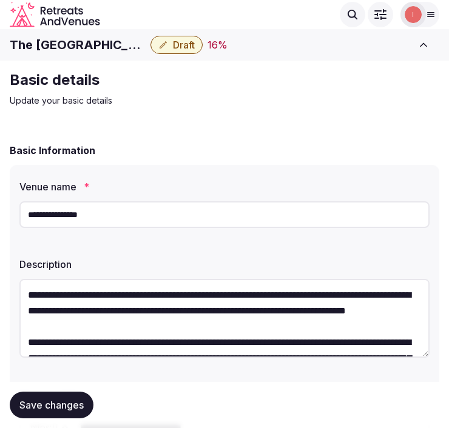
click at [240, 205] on input "**********" at bounding box center [224, 214] width 410 height 27
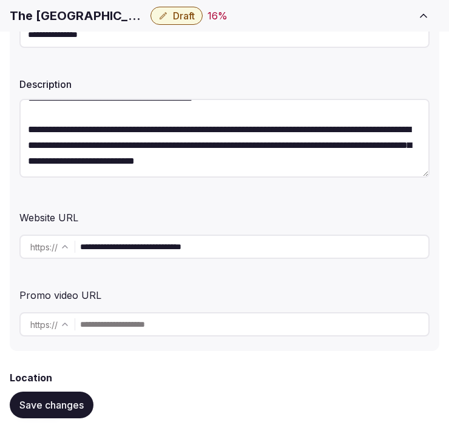
scroll to position [202, 0]
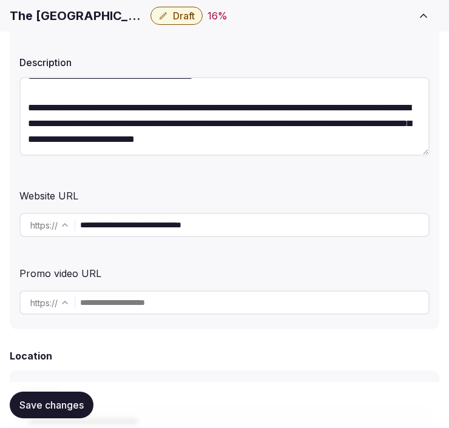
click at [183, 228] on input "**********" at bounding box center [254, 225] width 348 height 24
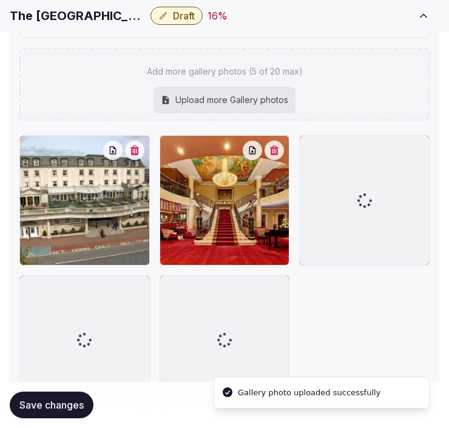
scroll to position [1714, 0]
